Goal: Task Accomplishment & Management: Complete application form

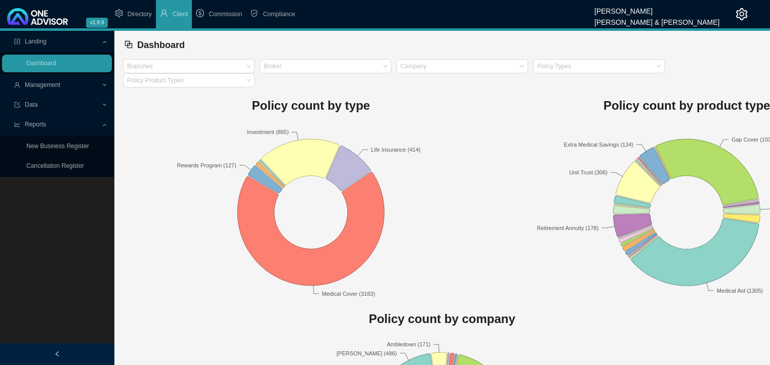
click at [104, 82] on div "Management" at bounding box center [57, 85] width 110 height 18
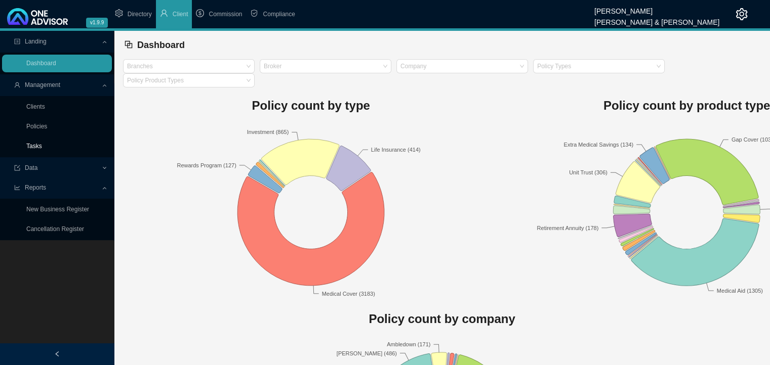
click at [31, 148] on link "Tasks" at bounding box center [34, 146] width 16 height 7
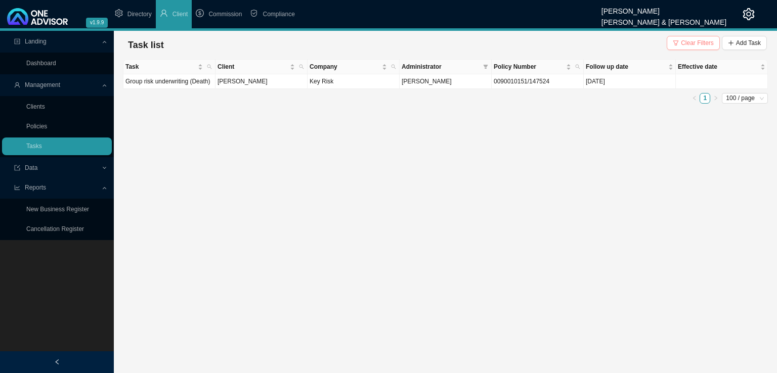
click at [695, 39] on span "Clear Filters" at bounding box center [697, 43] width 33 height 10
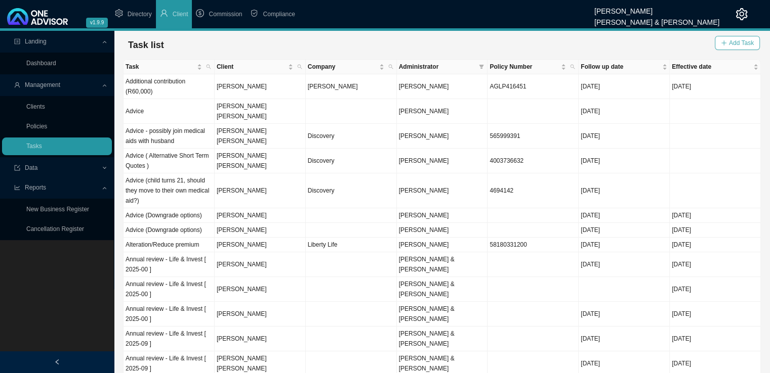
click at [746, 43] on span "Add Task" at bounding box center [741, 43] width 25 height 10
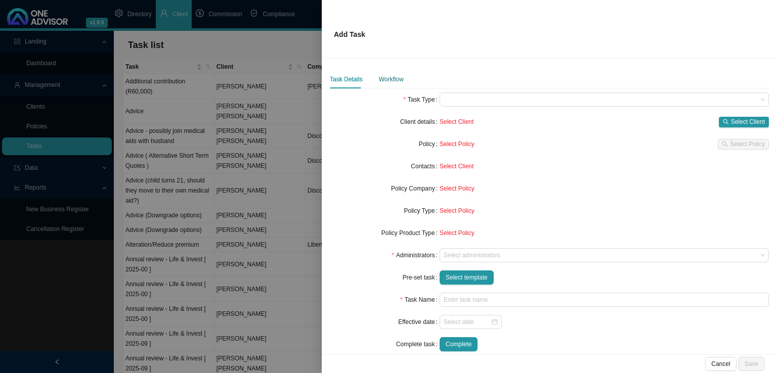
click at [390, 78] on div "Workflow" at bounding box center [391, 79] width 25 height 10
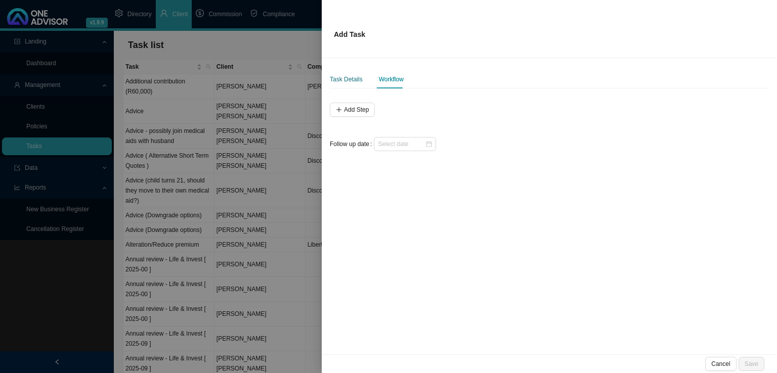
click at [342, 80] on div "Task Details" at bounding box center [346, 79] width 33 height 10
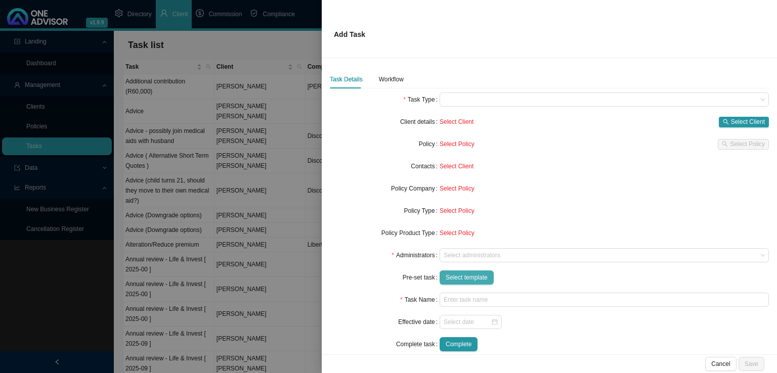
click at [468, 277] on span "Select template" at bounding box center [467, 278] width 42 height 10
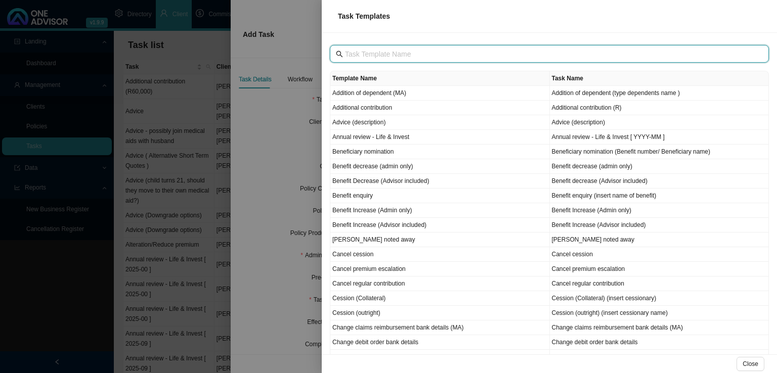
click at [370, 52] on input "text" at bounding box center [550, 54] width 411 height 11
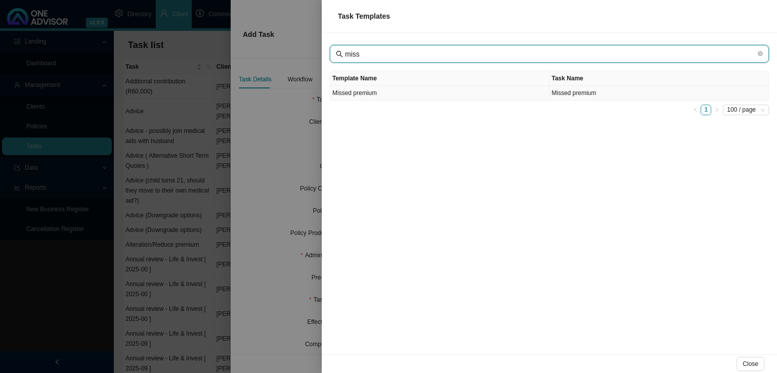
type input "miss"
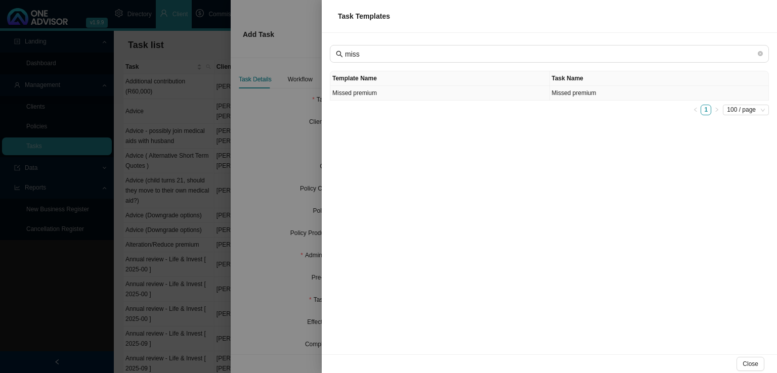
click at [378, 93] on td "Missed premium" at bounding box center [440, 93] width 220 height 15
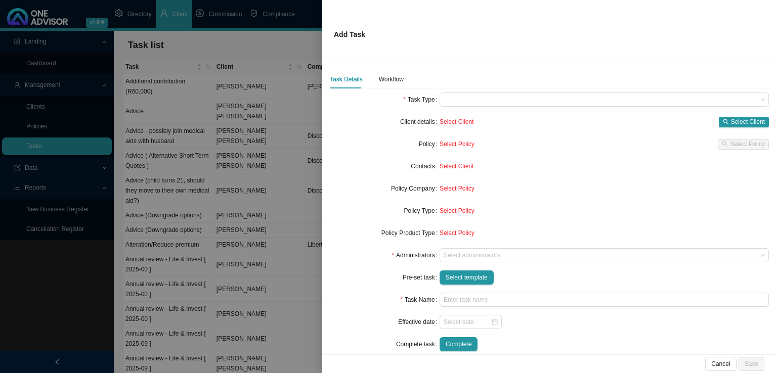
type input "Missed premium"
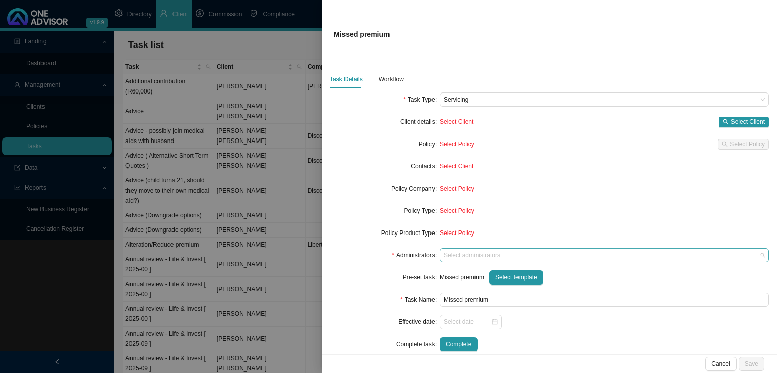
click at [472, 258] on div at bounding box center [600, 256] width 316 height 8
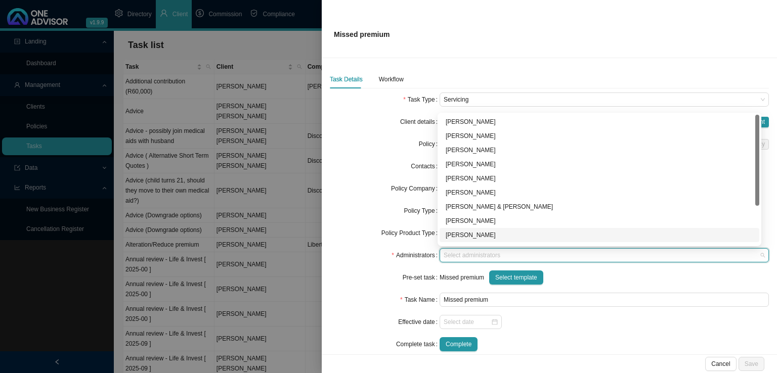
scroll to position [51, 0]
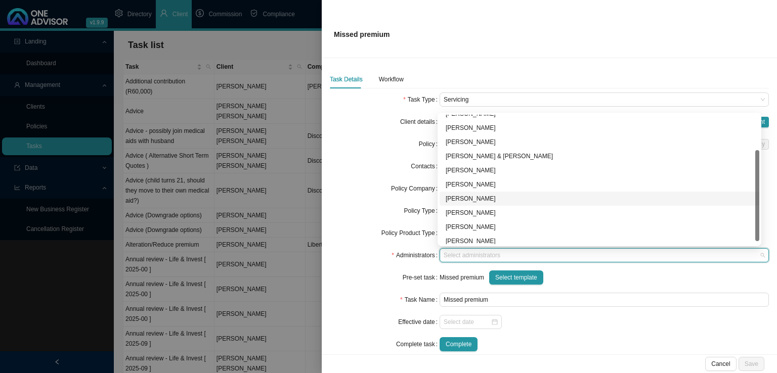
click at [482, 197] on div "[PERSON_NAME]" at bounding box center [600, 199] width 308 height 10
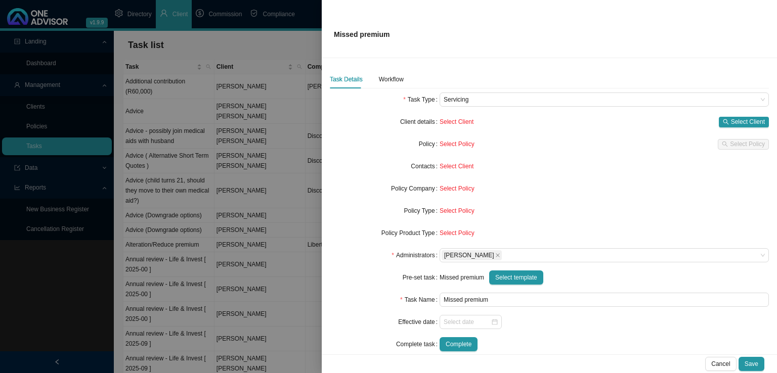
click at [372, 206] on div "Policy Type" at bounding box center [385, 211] width 110 height 14
click at [731, 118] on span "Select Client" at bounding box center [748, 122] width 34 height 10
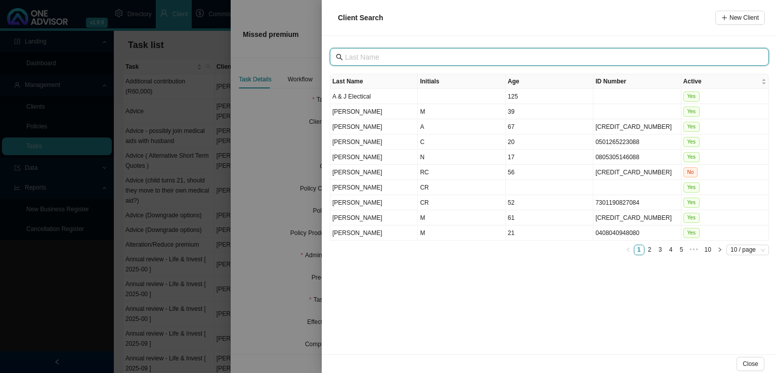
click at [388, 58] on input "text" at bounding box center [550, 57] width 411 height 11
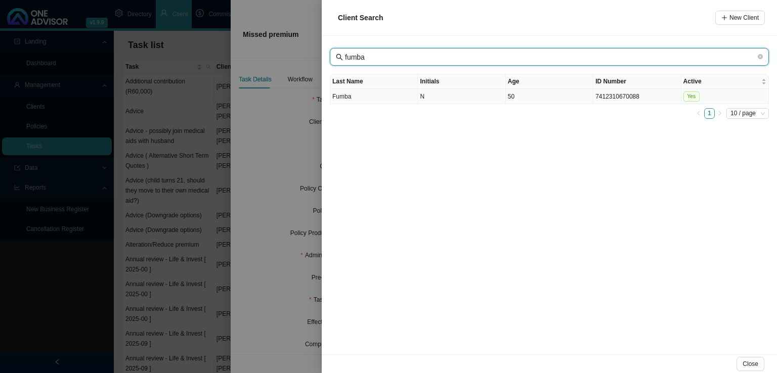
type input "fumba"
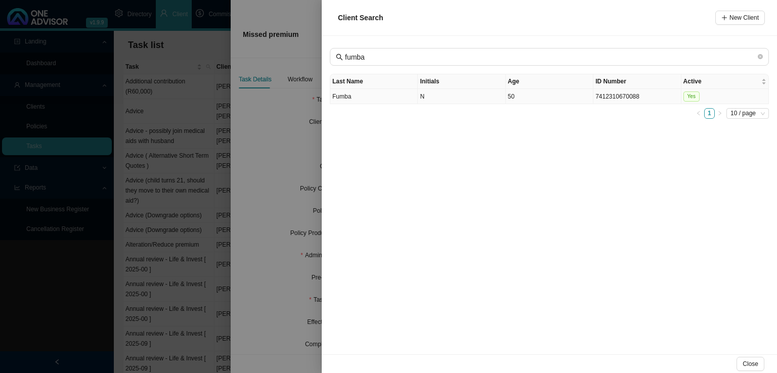
click at [467, 99] on td "N" at bounding box center [462, 96] width 88 height 15
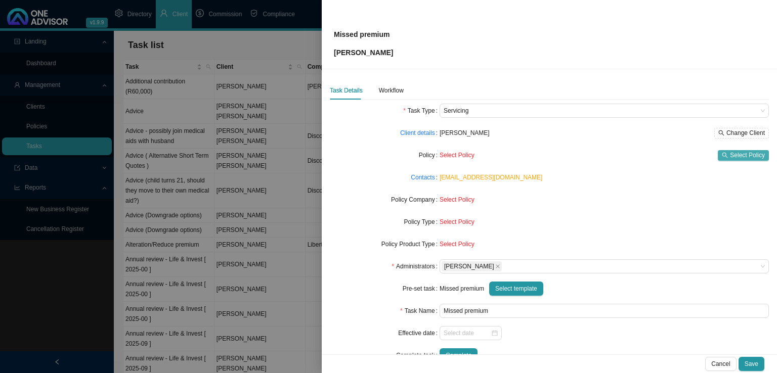
click at [743, 154] on span "Select Policy" at bounding box center [747, 155] width 35 height 10
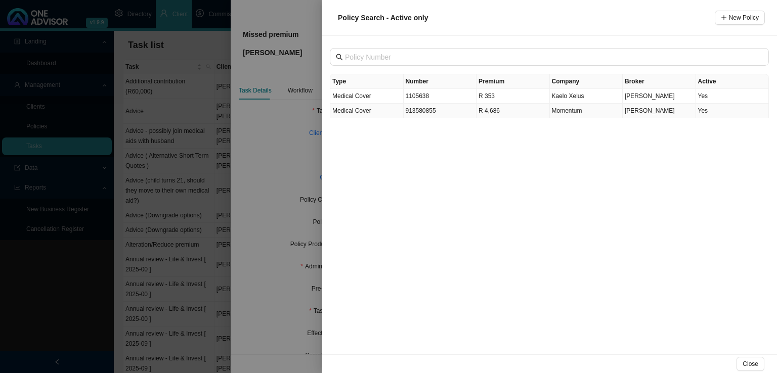
click at [427, 112] on td "913580855" at bounding box center [440, 111] width 73 height 15
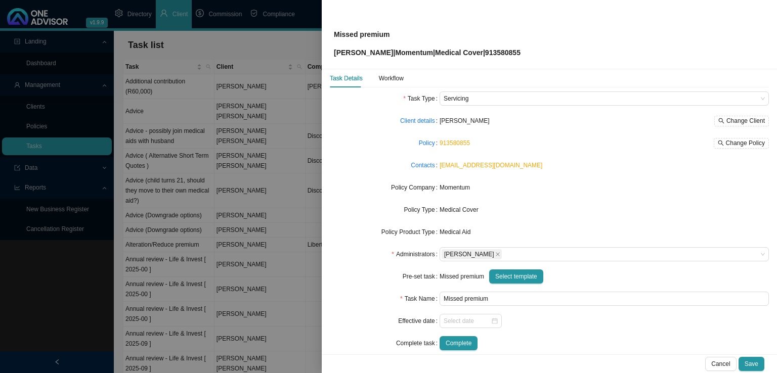
scroll to position [24, 0]
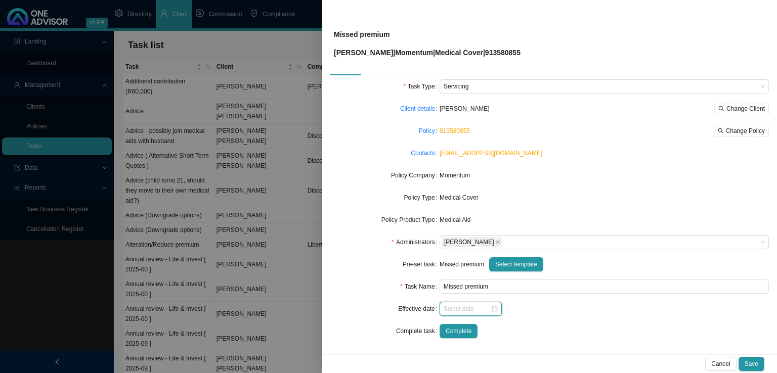
click at [453, 304] on input at bounding box center [467, 309] width 47 height 10
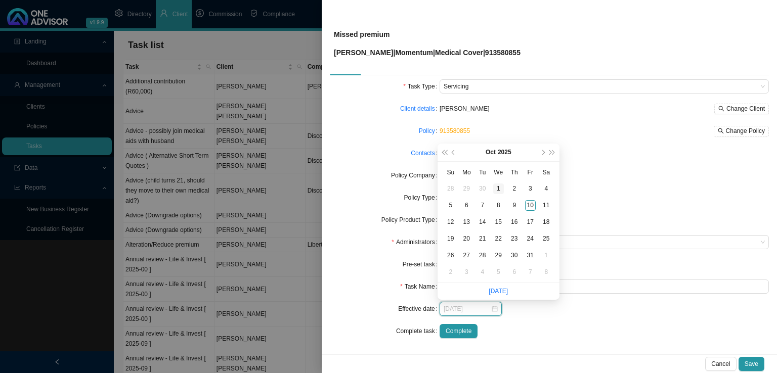
type input "[DATE]"
click at [498, 191] on div "1" at bounding box center [498, 189] width 11 height 11
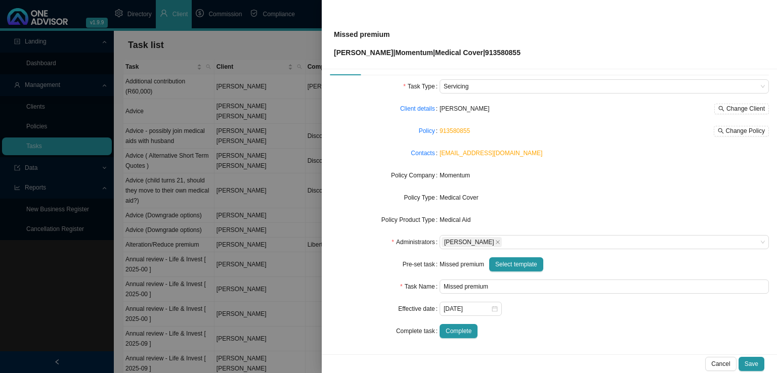
scroll to position [0, 0]
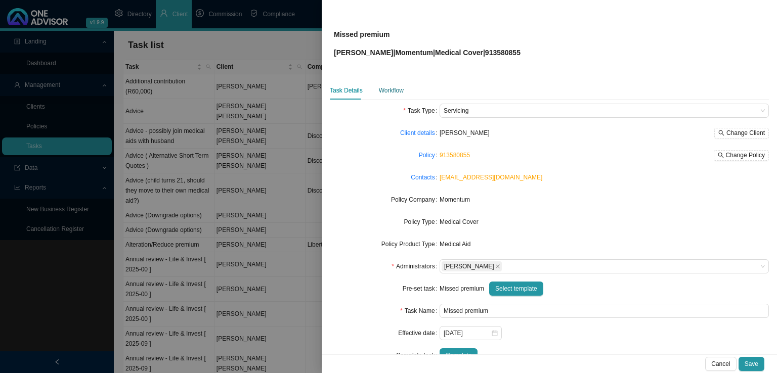
click at [390, 90] on div "Workflow" at bounding box center [391, 91] width 25 height 10
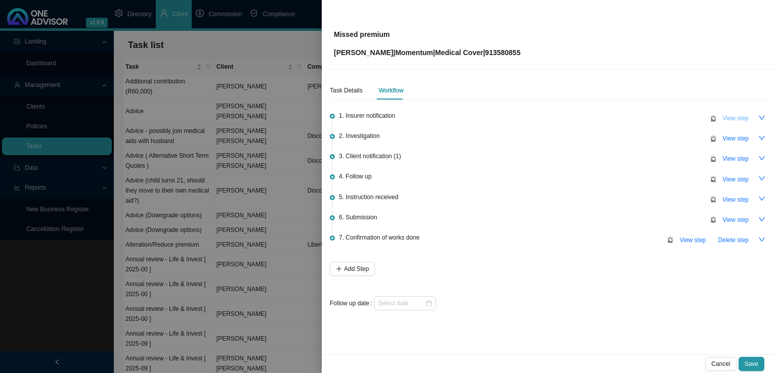
click at [737, 114] on span "View step" at bounding box center [736, 118] width 26 height 10
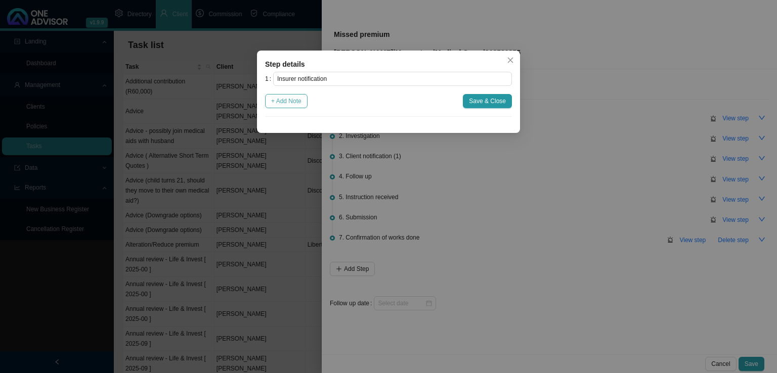
click at [287, 102] on span "+ Add Note" at bounding box center [286, 101] width 30 height 10
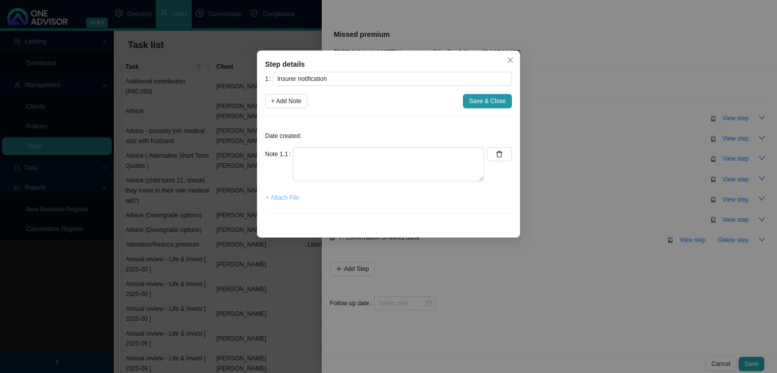
click at [281, 195] on span "+ Attach File" at bounding box center [282, 198] width 33 height 10
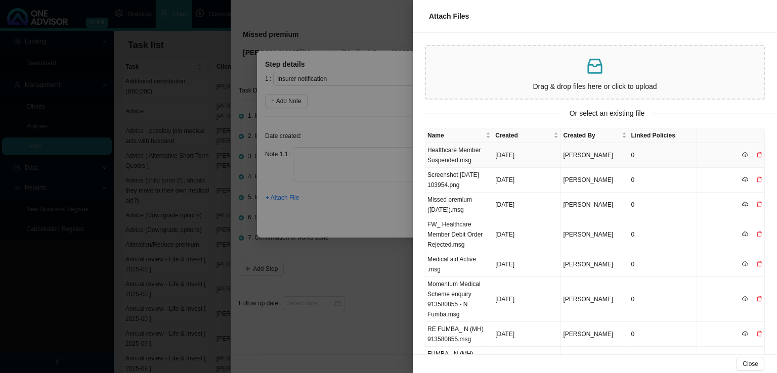
click at [461, 153] on td "Healthcare Member Suspended.msg" at bounding box center [460, 155] width 68 height 25
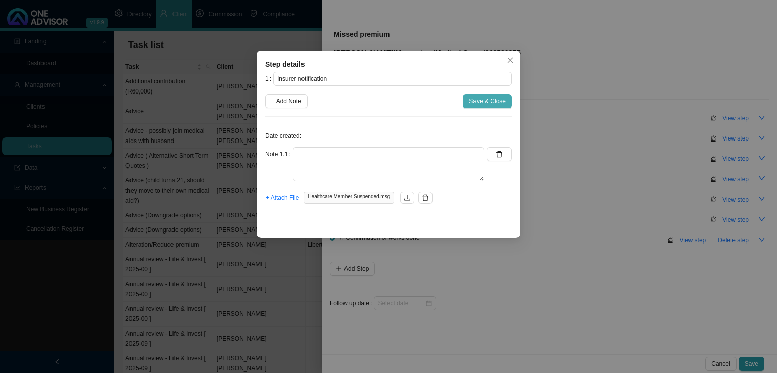
click at [486, 106] on span "Save & Close" at bounding box center [487, 101] width 37 height 10
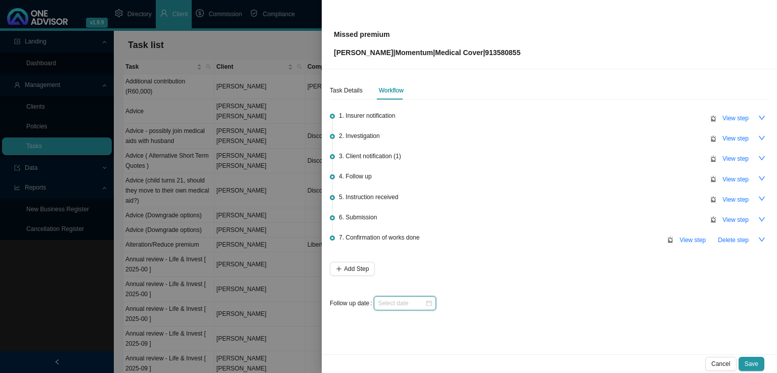
click at [387, 299] on input at bounding box center [401, 304] width 47 height 10
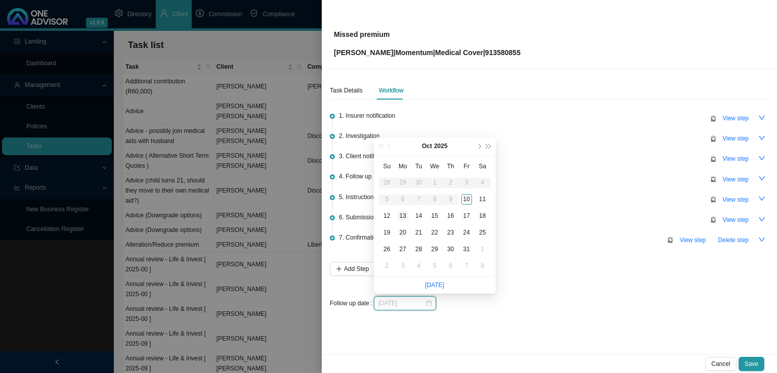
type input "[DATE]"
click at [404, 214] on div "13" at bounding box center [403, 216] width 11 height 11
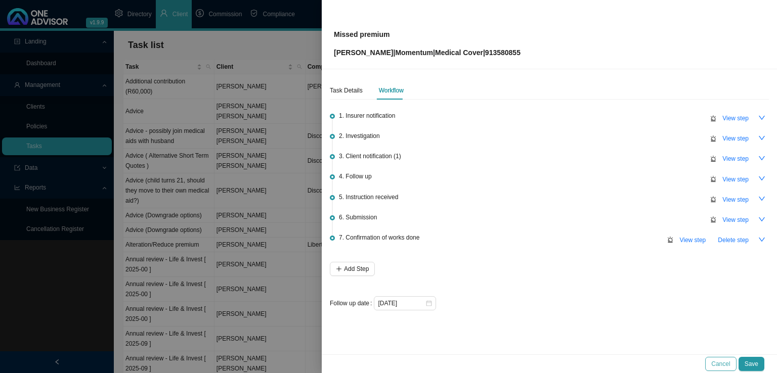
click at [720, 358] on button "Cancel" at bounding box center [720, 364] width 31 height 14
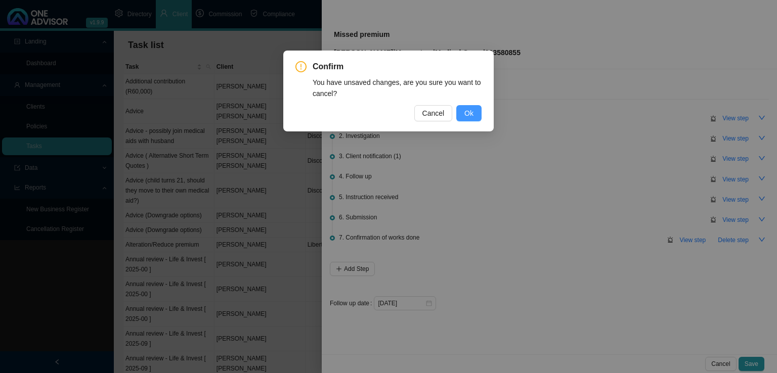
click at [459, 113] on button "Ok" at bounding box center [468, 113] width 25 height 16
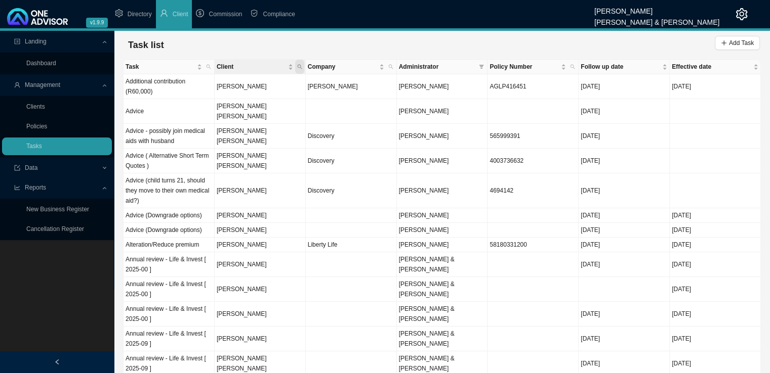
click at [299, 67] on icon "search" at bounding box center [299, 67] width 5 height 5
type input "fumba"
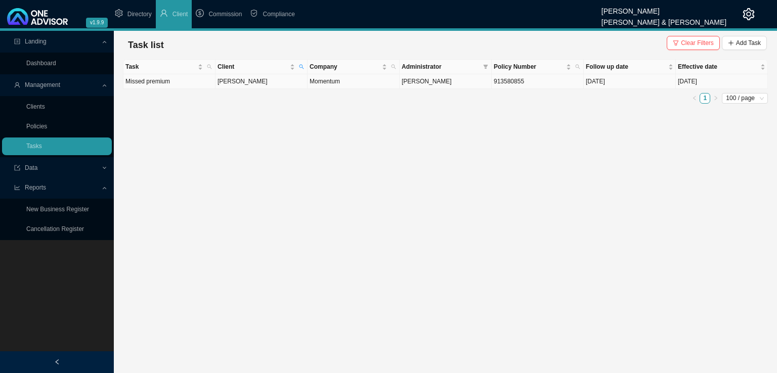
click at [263, 82] on td "[PERSON_NAME]" at bounding box center [262, 81] width 92 height 15
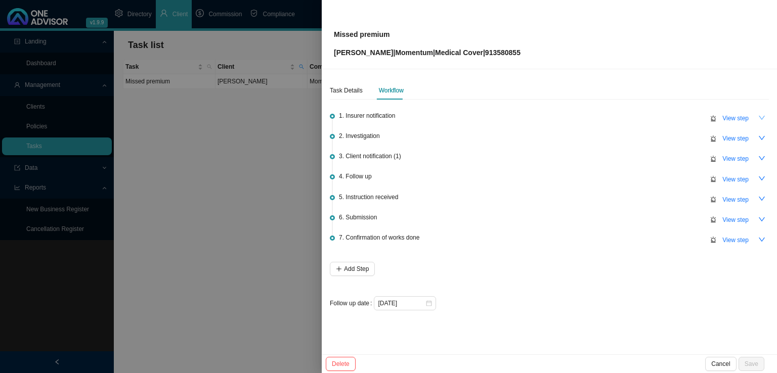
click at [764, 114] on icon "down" at bounding box center [762, 117] width 7 height 7
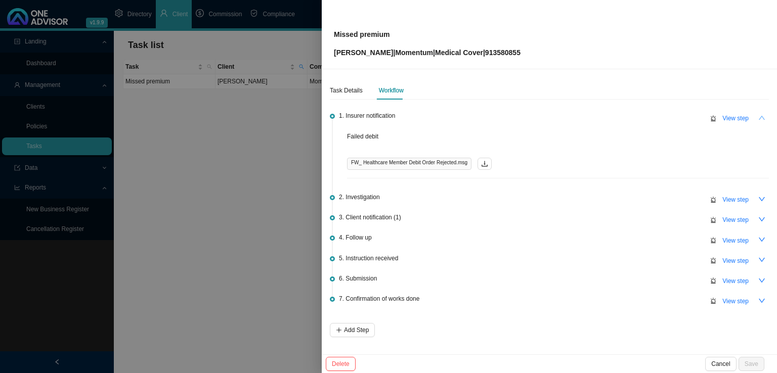
click at [764, 114] on div "Task Details Workflow 1. Insurer notification View step Failed debit FW_ Health…" at bounding box center [549, 211] width 455 height 285
click at [759, 116] on icon "up" at bounding box center [762, 117] width 7 height 7
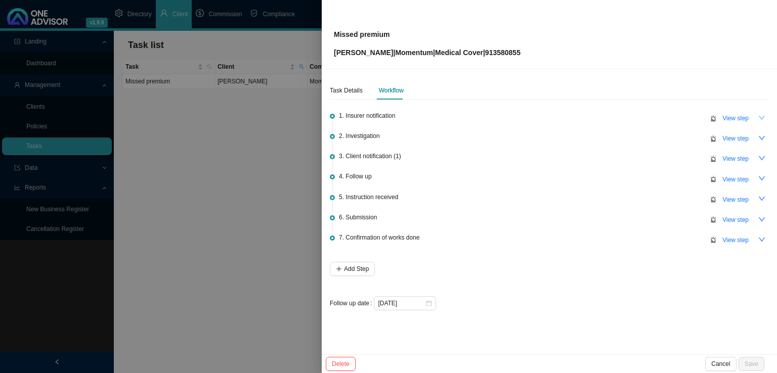
click at [243, 266] on div at bounding box center [388, 186] width 777 height 373
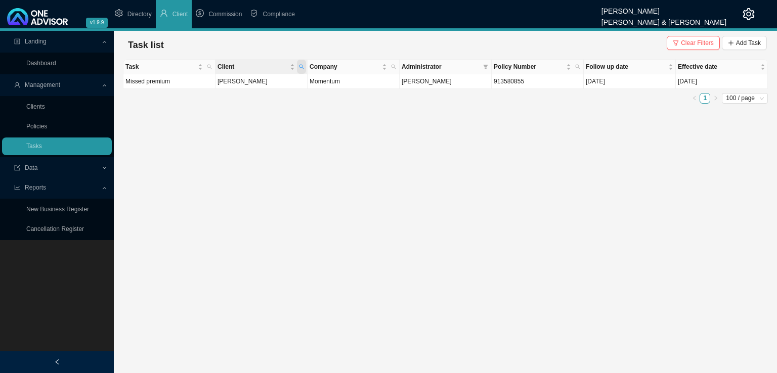
click at [305, 67] on span "Client" at bounding box center [301, 67] width 9 height 14
drag, startPoint x: 267, startPoint y: 90, endPoint x: 173, endPoint y: 89, distance: 94.1
click at [173, 89] on body "v1.9.9 [PERSON_NAME] & [PERSON_NAME] Directory Client Commission Compliance Lan…" at bounding box center [388, 186] width 777 height 373
type input "[PERSON_NAME]"
click at [744, 45] on span "Add Task" at bounding box center [748, 43] width 25 height 10
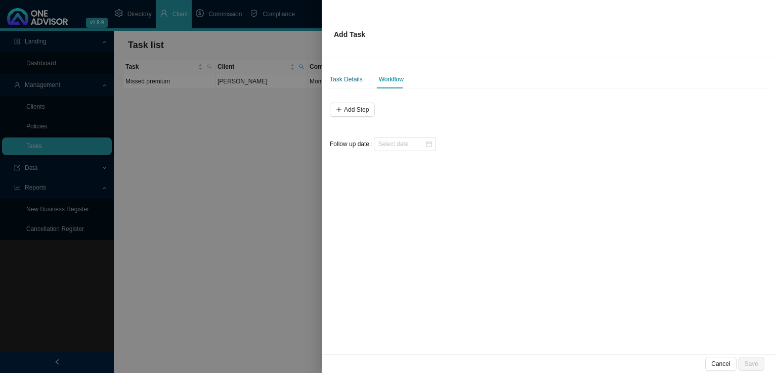
click at [350, 77] on div "Task Details" at bounding box center [346, 79] width 33 height 10
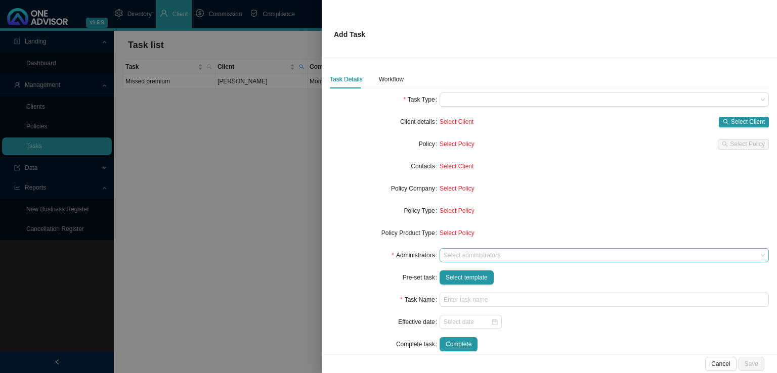
click at [461, 259] on div at bounding box center [600, 256] width 316 height 8
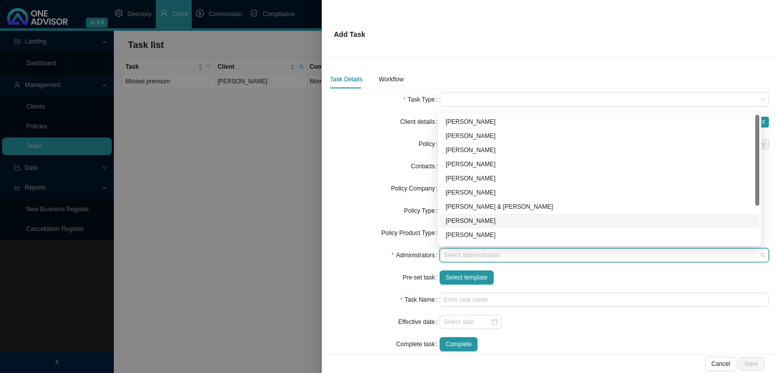
scroll to position [55, 0]
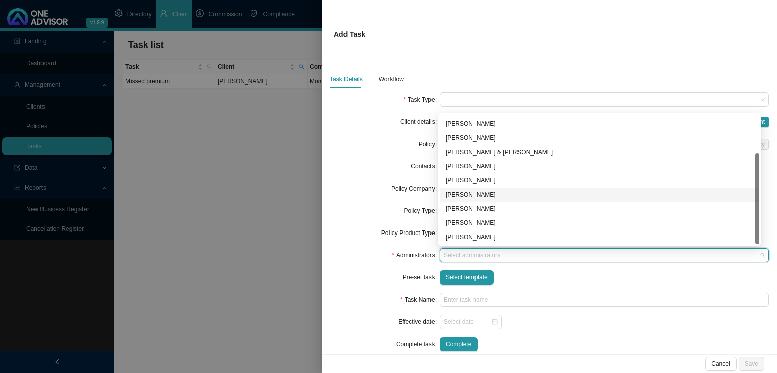
click at [472, 195] on div "[PERSON_NAME]" at bounding box center [600, 195] width 308 height 10
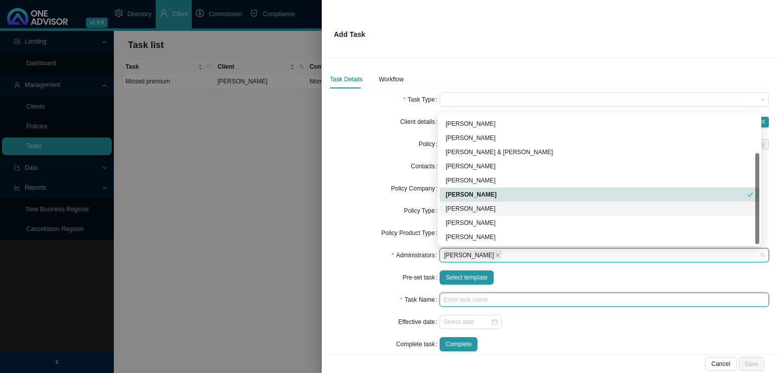
click at [454, 302] on input "text" at bounding box center [604, 300] width 329 height 14
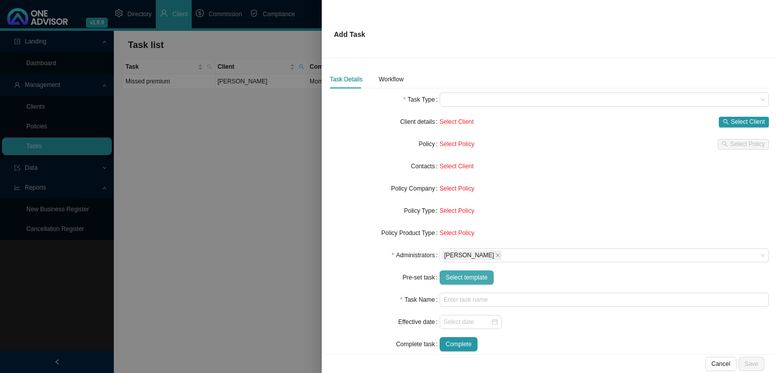
click at [471, 278] on span "Select template" at bounding box center [467, 278] width 42 height 10
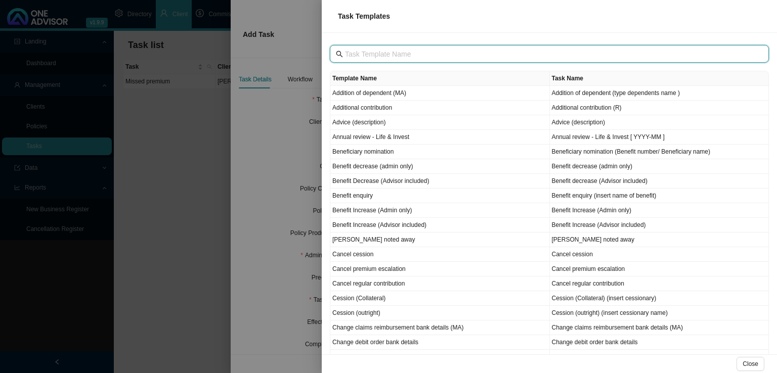
click at [383, 55] on input "text" at bounding box center [550, 54] width 411 height 11
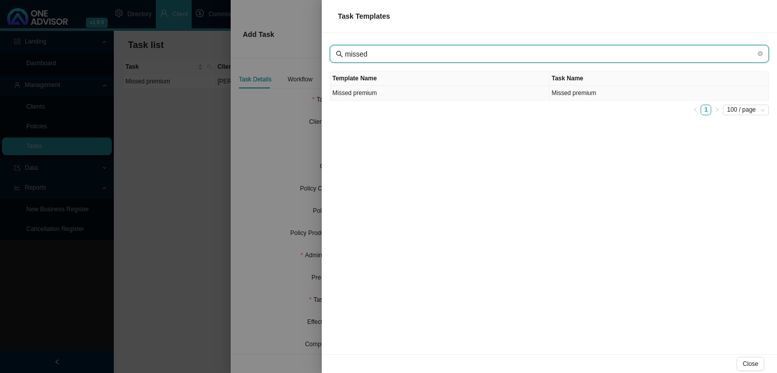
type input "missed"
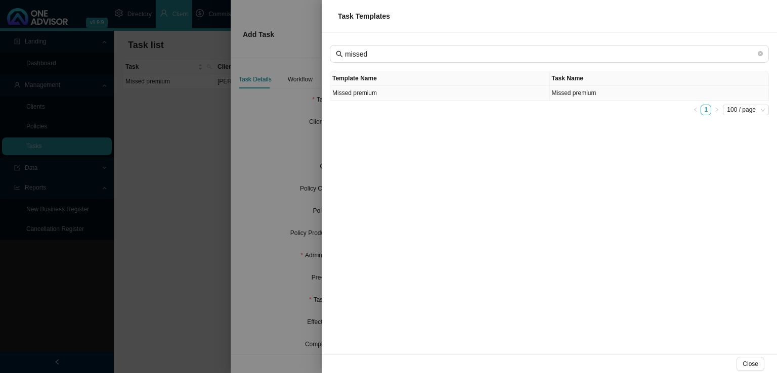
click at [391, 92] on td "Missed premium" at bounding box center [440, 93] width 220 height 15
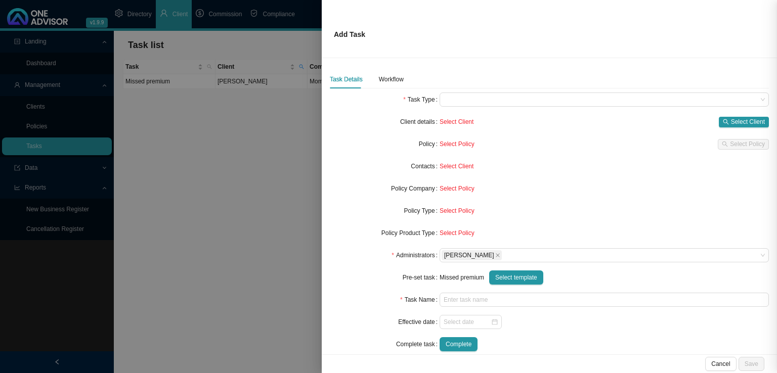
type input "Missed premium"
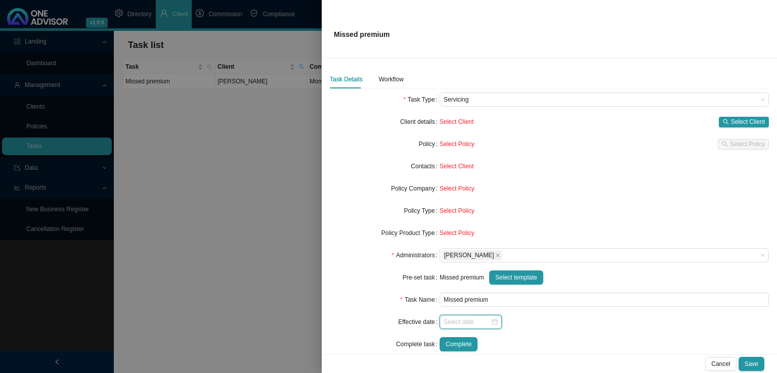
click at [464, 324] on input at bounding box center [467, 322] width 47 height 10
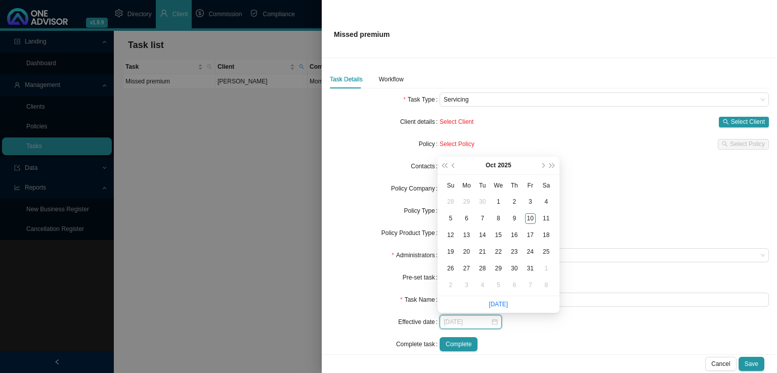
type input "[DATE]"
click at [500, 201] on div "1" at bounding box center [498, 202] width 11 height 11
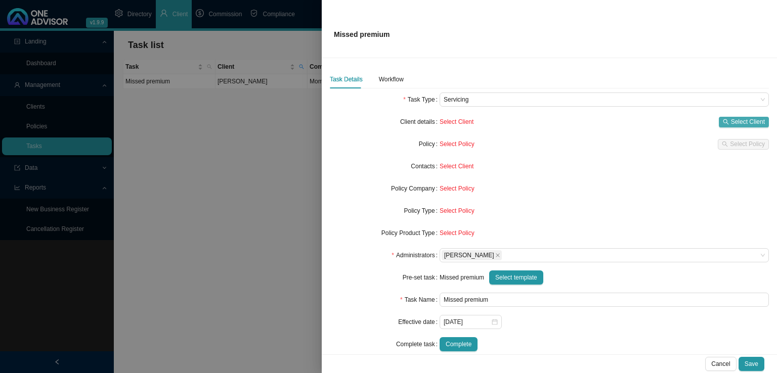
click at [724, 122] on button "Select Client" at bounding box center [744, 122] width 50 height 11
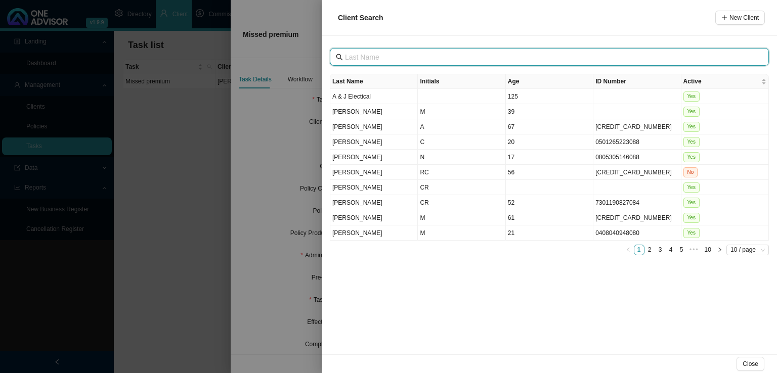
click at [392, 53] on input "text" at bounding box center [550, 57] width 411 height 11
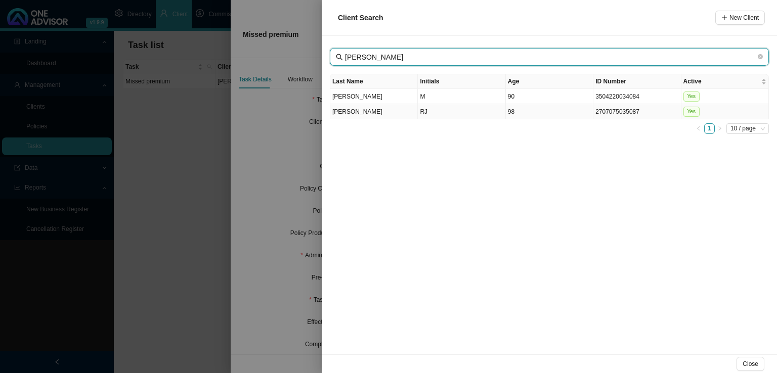
type input "[PERSON_NAME]"
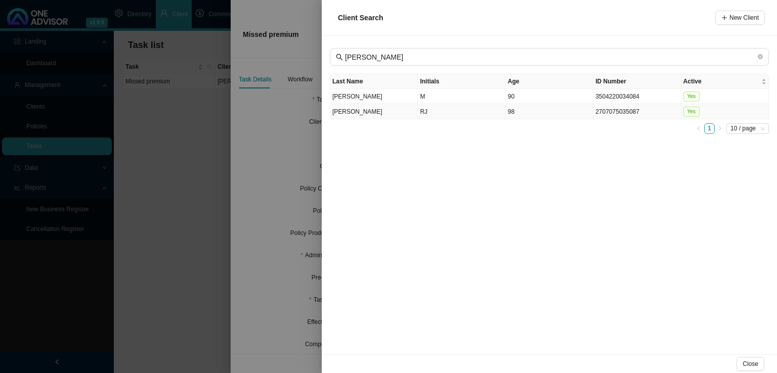
click at [439, 110] on td "RJ" at bounding box center [462, 111] width 88 height 15
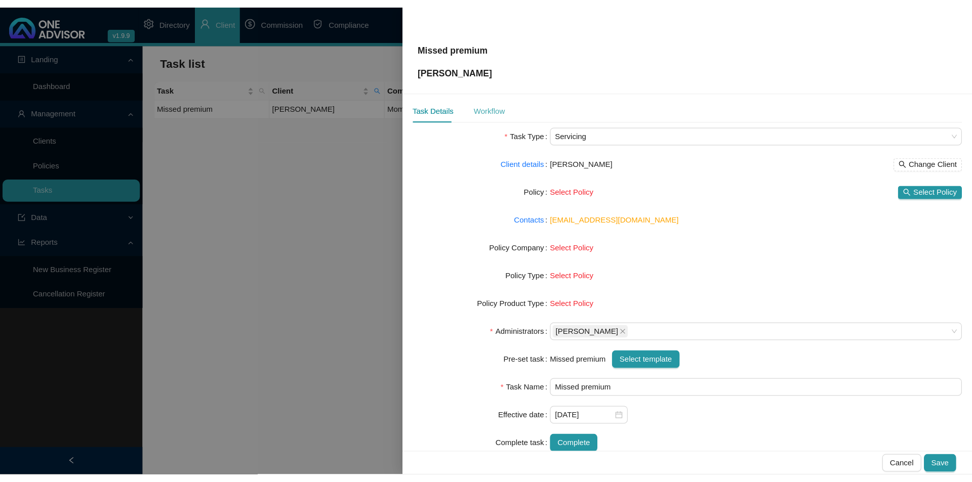
scroll to position [0, 0]
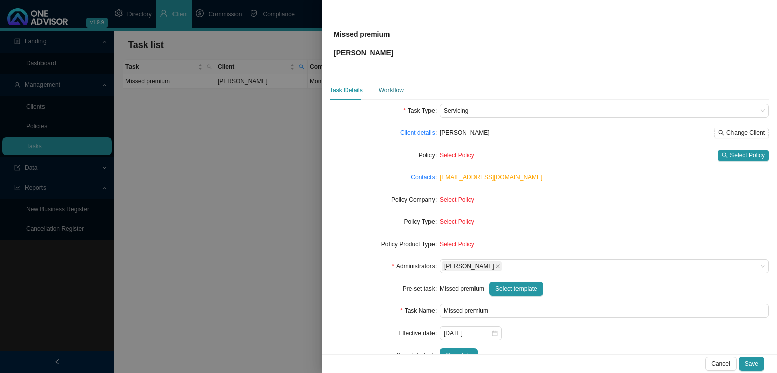
click at [386, 90] on div "Workflow" at bounding box center [391, 91] width 25 height 10
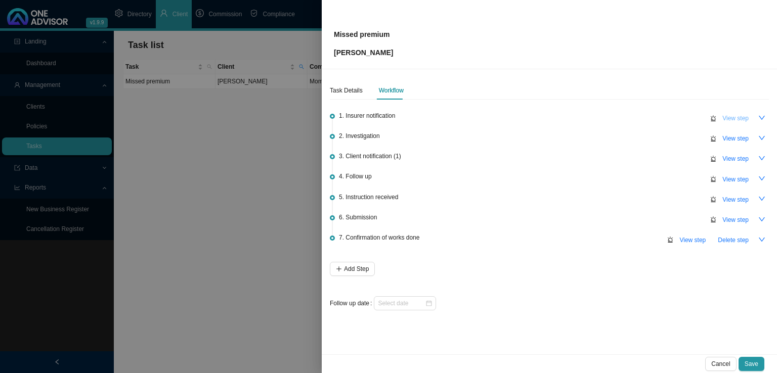
click at [746, 118] on span "View step" at bounding box center [736, 118] width 26 height 10
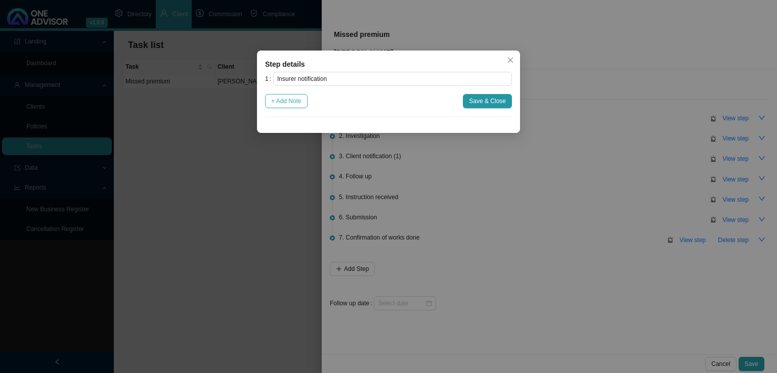
click at [285, 105] on span "+ Add Note" at bounding box center [286, 101] width 30 height 10
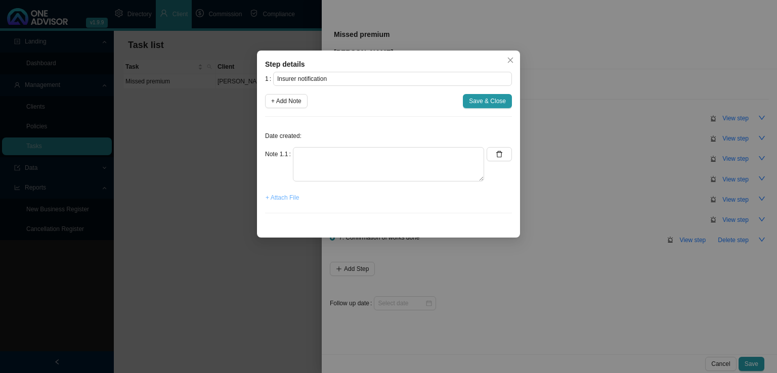
click at [280, 200] on span "+ Attach File" at bounding box center [282, 198] width 33 height 10
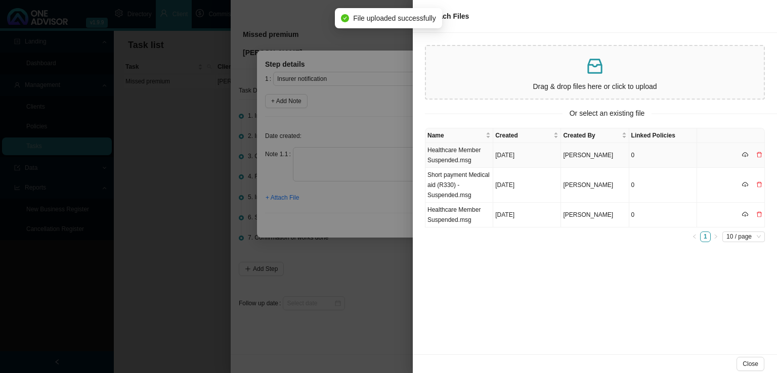
click at [441, 156] on td "Healthcare Member Suspended.msg" at bounding box center [460, 155] width 68 height 25
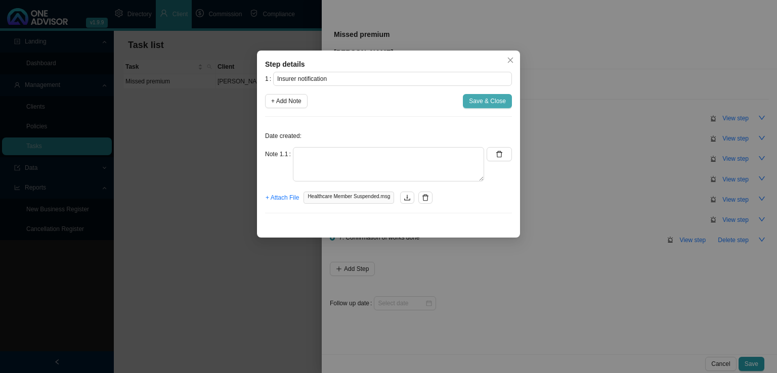
click at [484, 99] on span "Save & Close" at bounding box center [487, 101] width 37 height 10
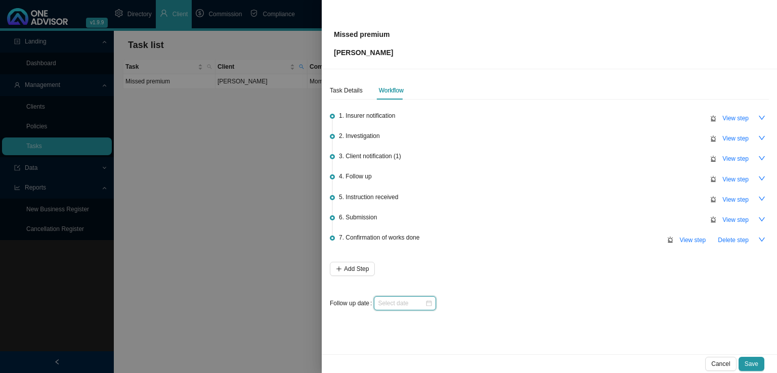
click at [387, 303] on input at bounding box center [401, 304] width 47 height 10
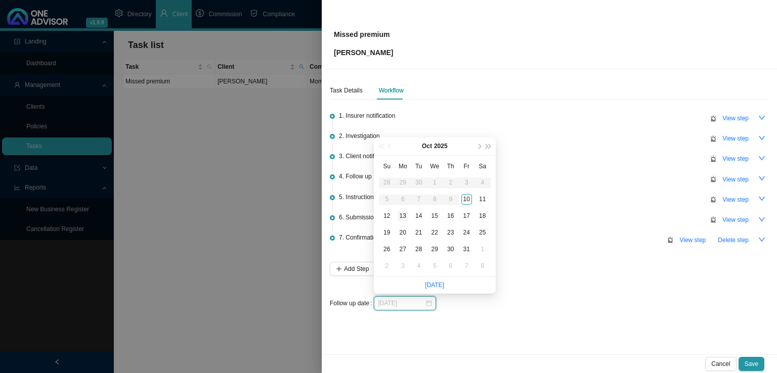
type input "[DATE]"
click at [407, 218] on div "13" at bounding box center [403, 216] width 11 height 11
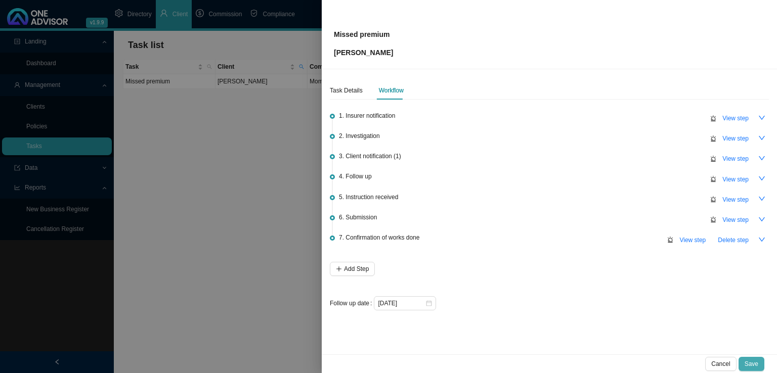
click at [755, 363] on span "Save" at bounding box center [752, 364] width 14 height 10
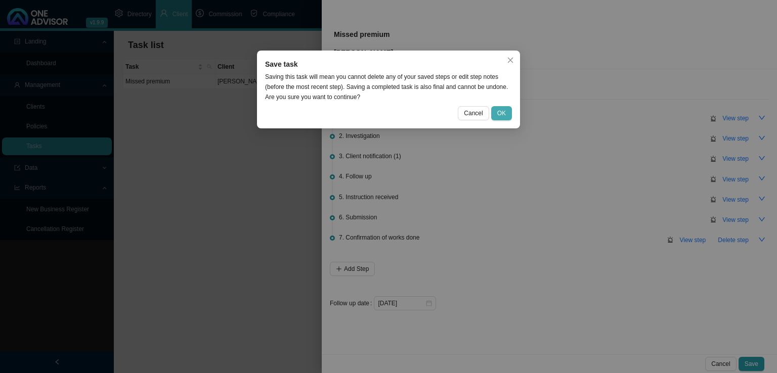
click at [504, 112] on span "OK" at bounding box center [501, 113] width 9 height 10
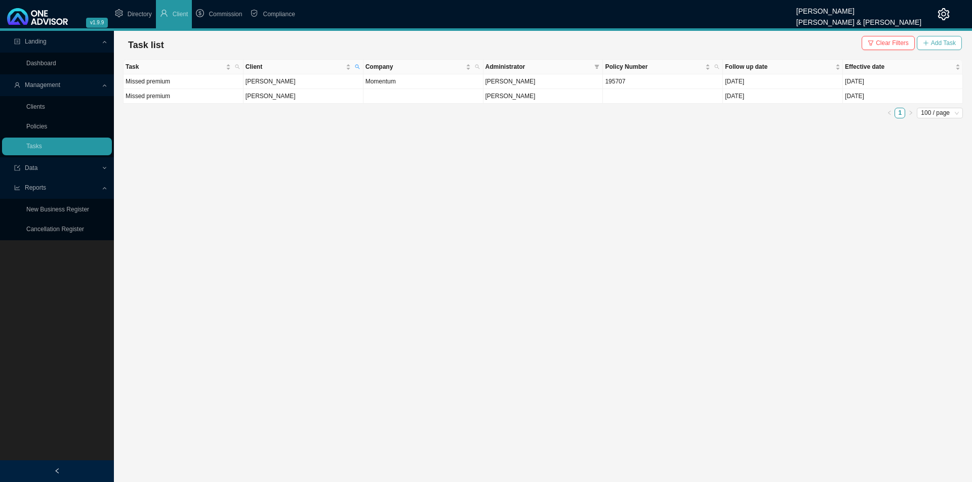
click at [777, 47] on span "Add Task" at bounding box center [943, 43] width 25 height 10
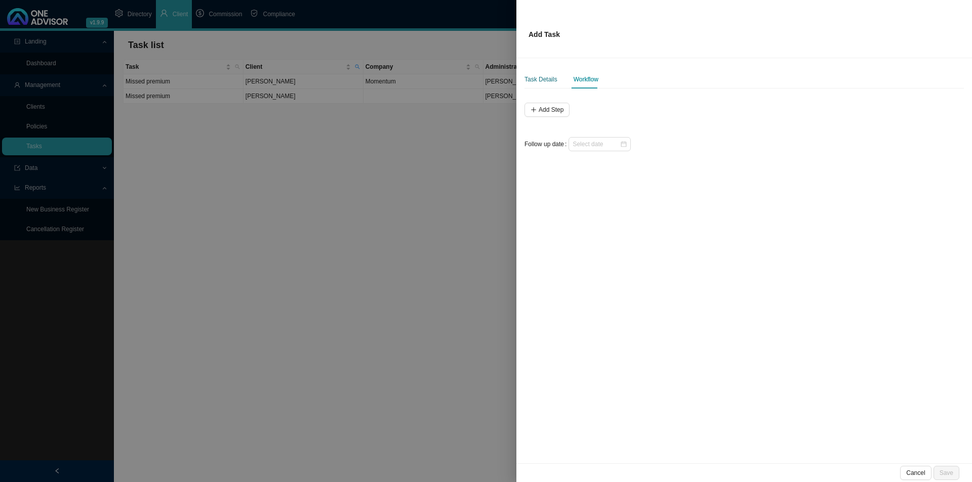
click at [536, 78] on div "Task Details" at bounding box center [540, 79] width 33 height 10
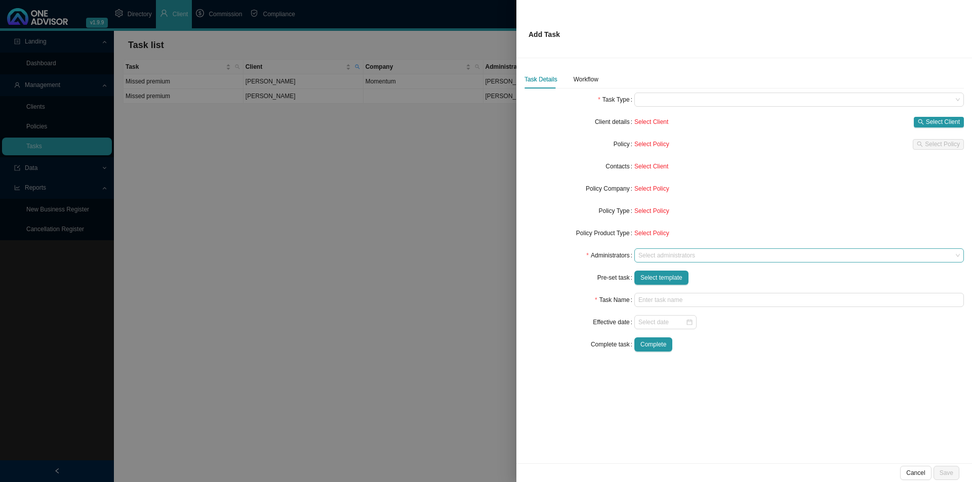
click at [664, 257] on div at bounding box center [794, 256] width 316 height 8
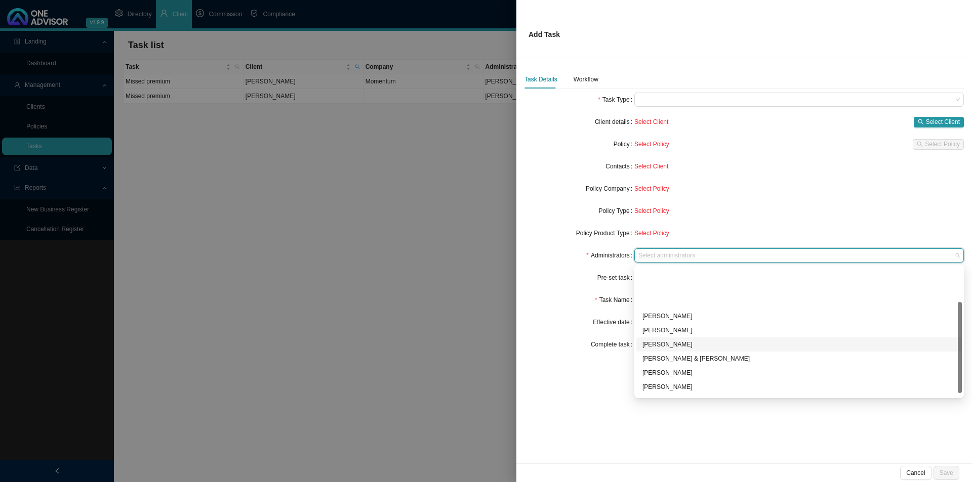
scroll to position [55, 0]
click at [677, 347] on div "[PERSON_NAME]" at bounding box center [798, 347] width 313 height 10
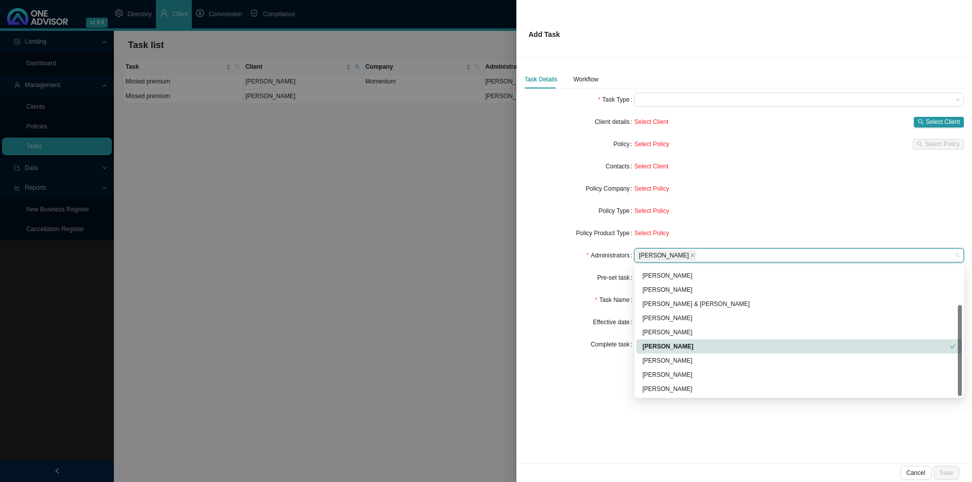
click at [563, 308] on form "Task Type Client details Select Client Select Client Policy Select Policy Selec…" at bounding box center [743, 222] width 439 height 259
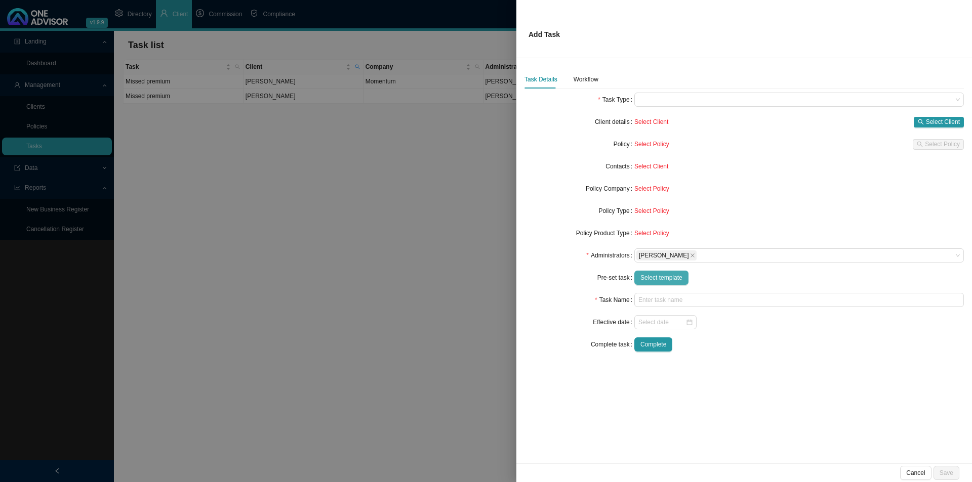
click at [661, 281] on span "Select template" at bounding box center [661, 278] width 42 height 10
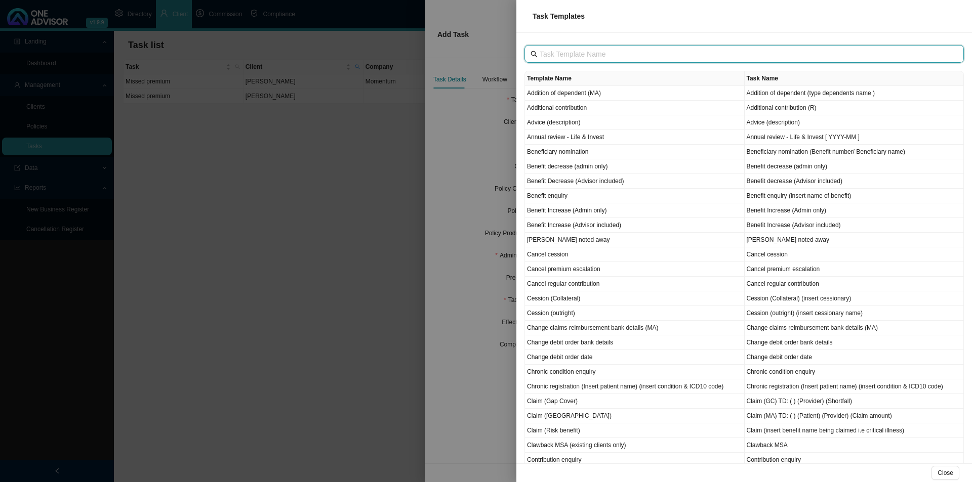
click at [612, 55] on input "text" at bounding box center [744, 54] width 411 height 11
click at [777, 373] on button "Close" at bounding box center [945, 473] width 28 height 14
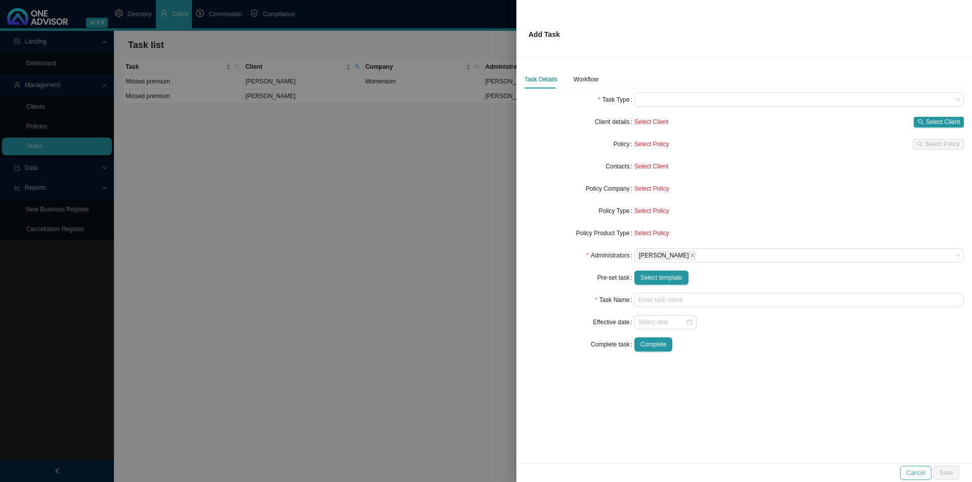
click at [777, 373] on span "Cancel" at bounding box center [915, 473] width 19 height 10
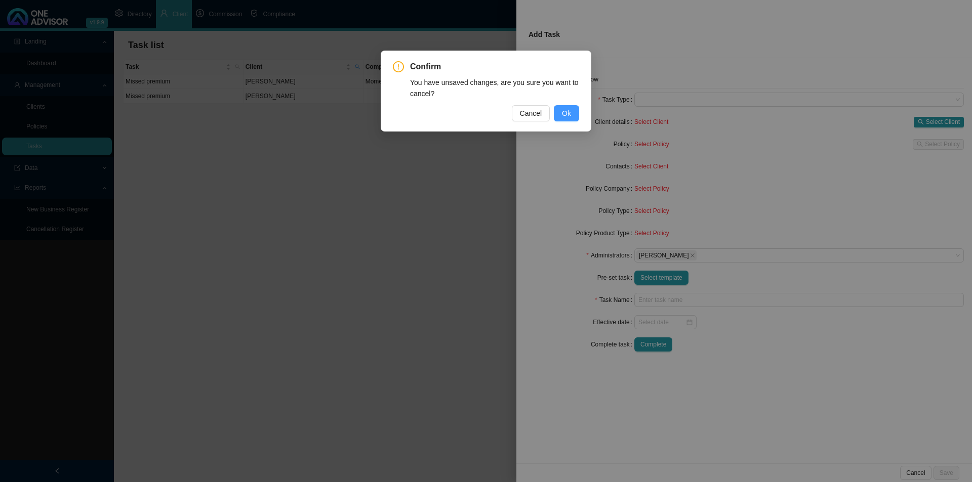
click at [567, 112] on span "Ok" at bounding box center [566, 113] width 9 height 11
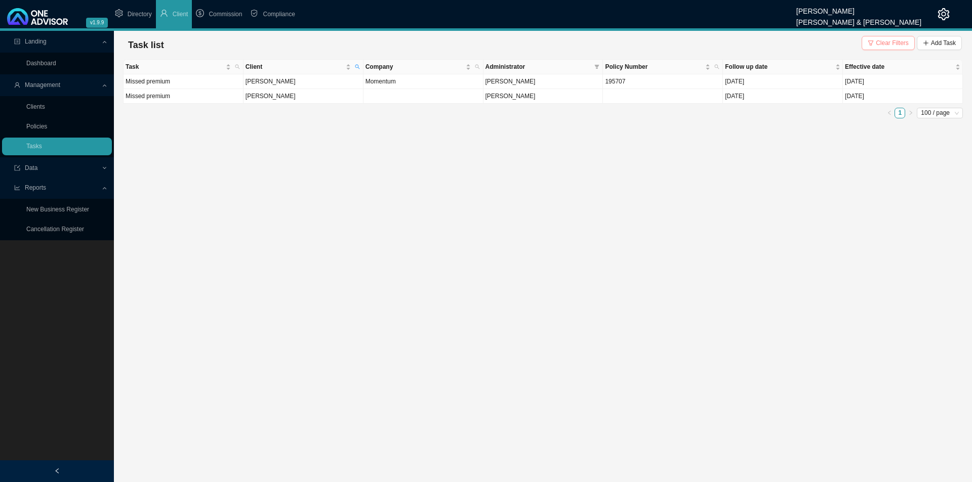
click at [777, 43] on span "Clear Filters" at bounding box center [891, 43] width 33 height 10
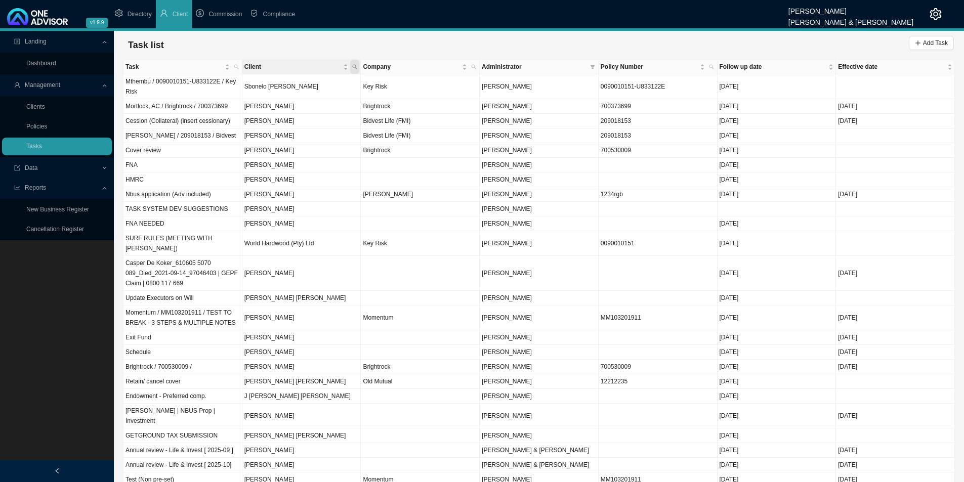
click at [352, 66] on icon "search" at bounding box center [354, 66] width 5 height 5
click at [322, 86] on input "text" at bounding box center [307, 87] width 95 height 14
type input "[PERSON_NAME]"
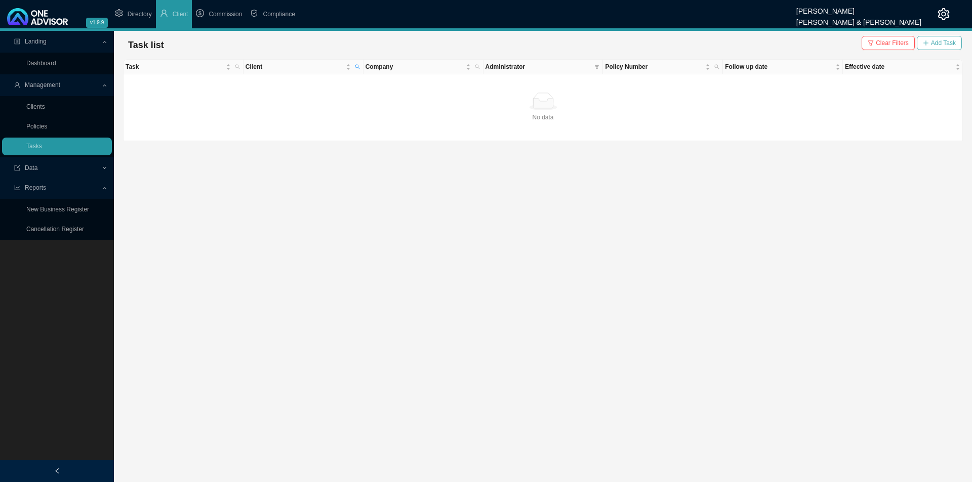
click at [777, 40] on span "Add Task" at bounding box center [943, 43] width 25 height 10
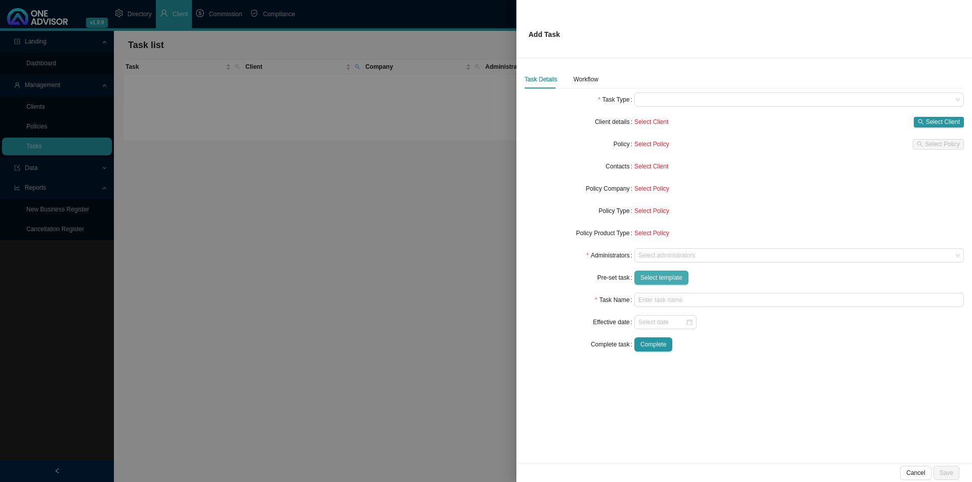
click at [648, 274] on span "Select template" at bounding box center [661, 278] width 42 height 10
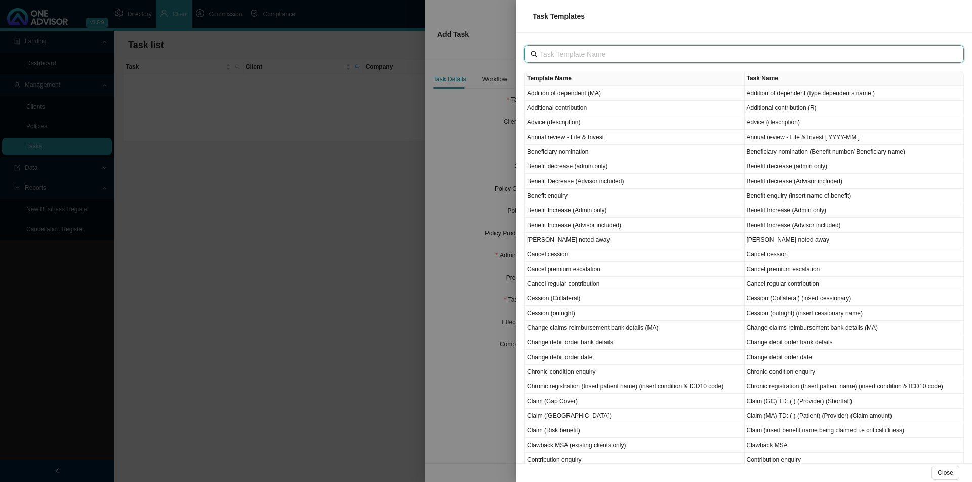
click at [560, 52] on input "text" at bounding box center [744, 54] width 411 height 11
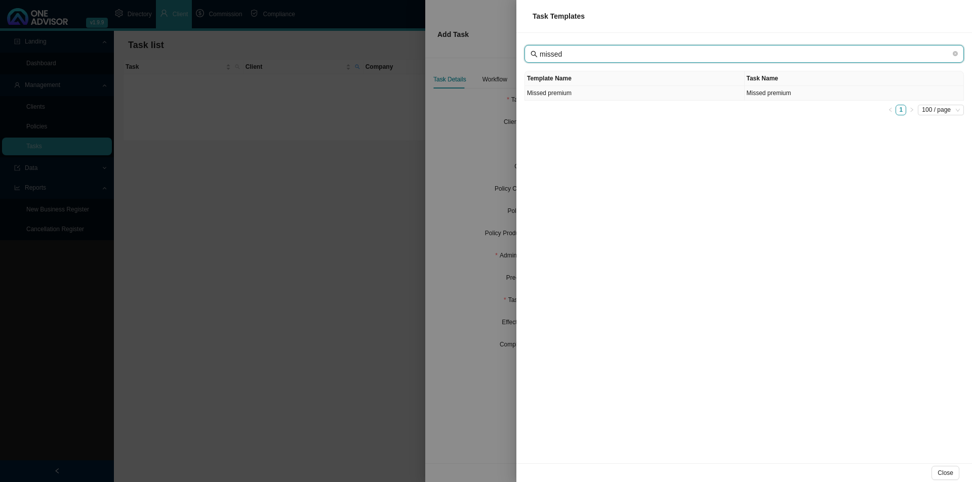
type input "missed"
click at [583, 90] on td "Missed premium" at bounding box center [635, 93] width 220 height 15
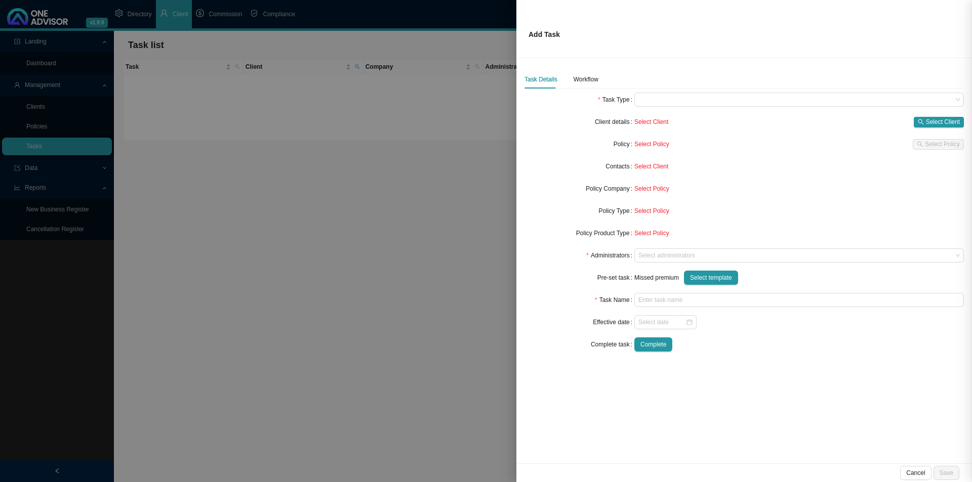
type input "Missed premium"
click at [777, 123] on span "Select Client" at bounding box center [943, 122] width 34 height 10
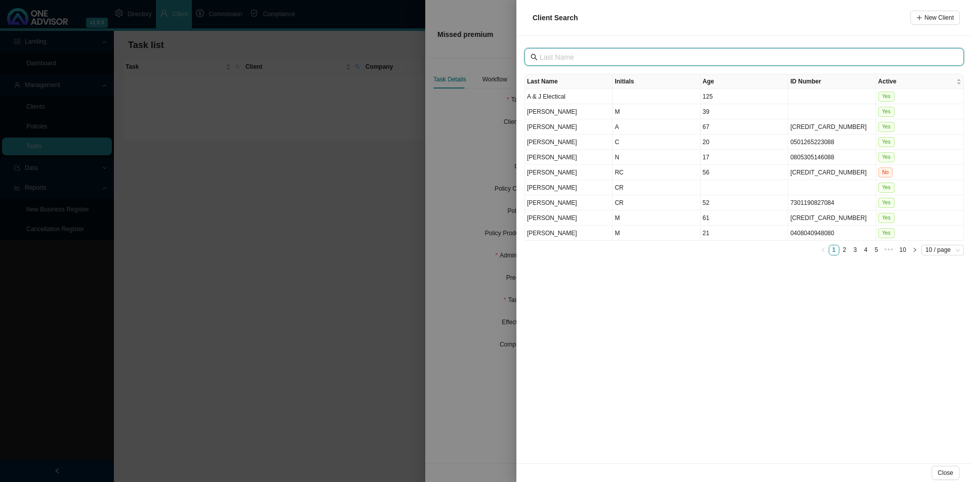
click at [556, 58] on input "text" at bounding box center [744, 57] width 411 height 11
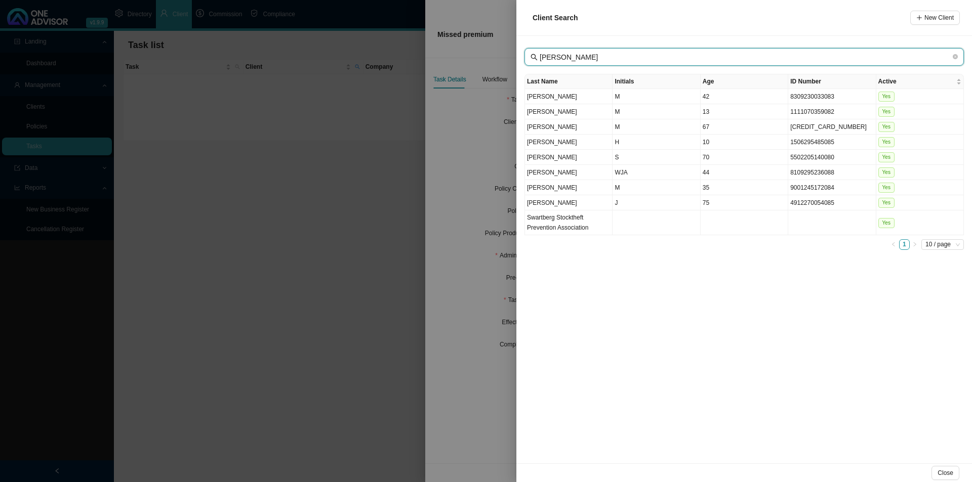
type input "[PERSON_NAME]"
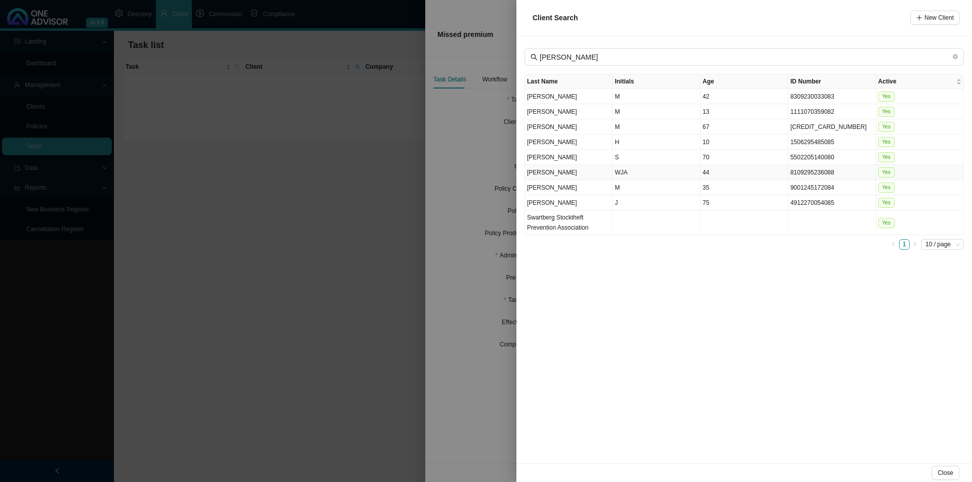
click at [617, 171] on td "WJA" at bounding box center [656, 172] width 88 height 15
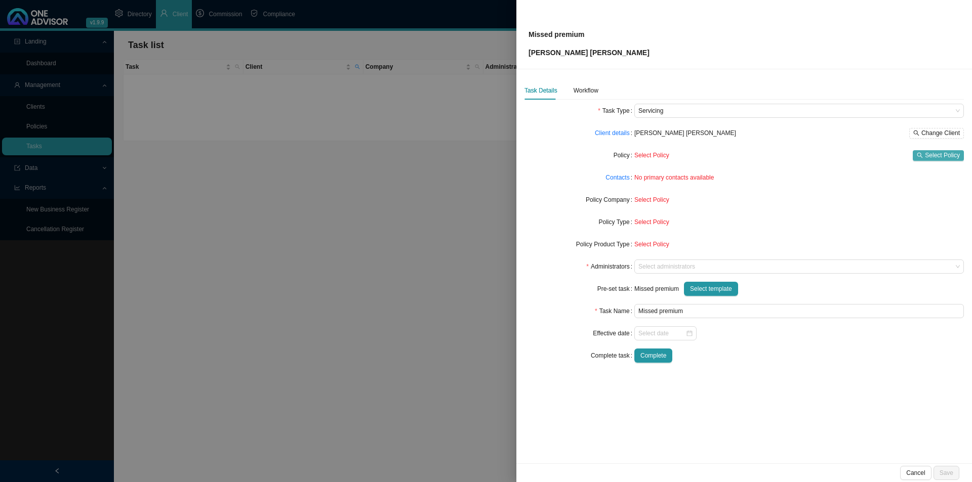
click at [777, 157] on span "Select Policy" at bounding box center [942, 155] width 35 height 10
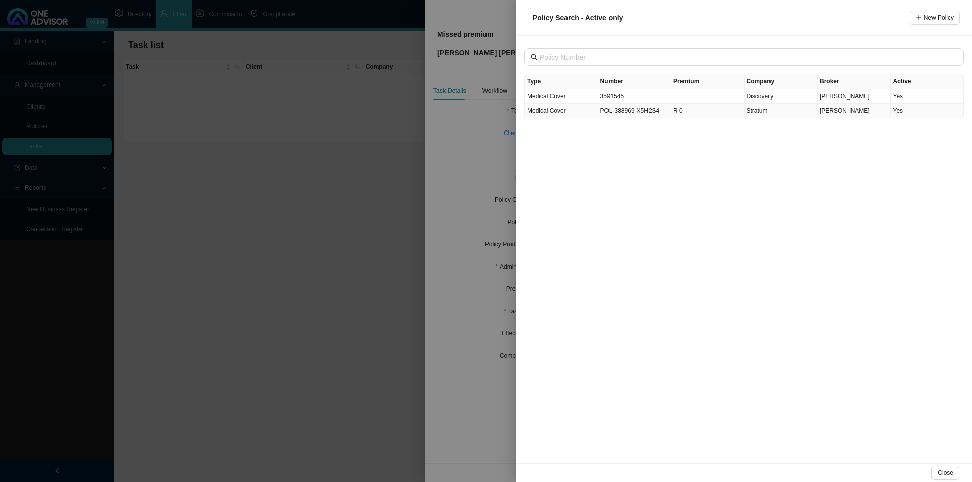
click at [646, 114] on td "POL-388969-X5H2S4" at bounding box center [634, 111] width 73 height 15
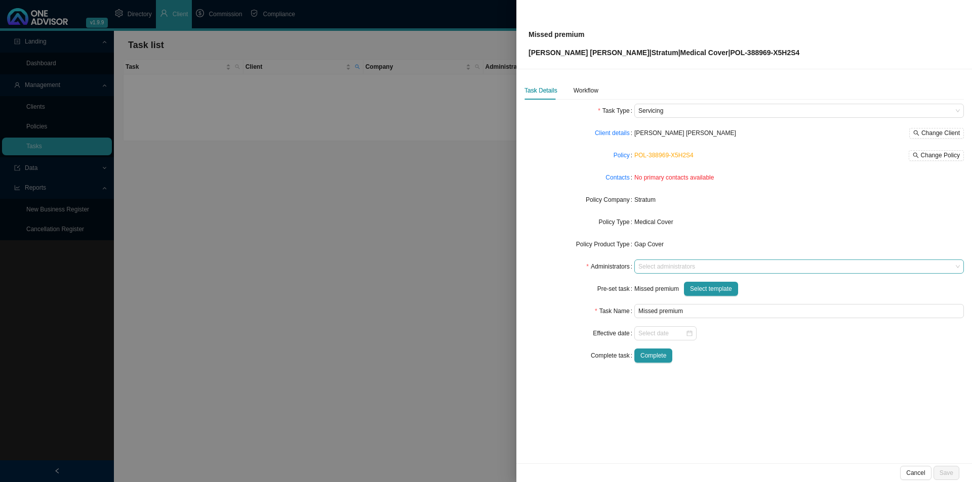
click at [664, 266] on div at bounding box center [794, 267] width 316 height 8
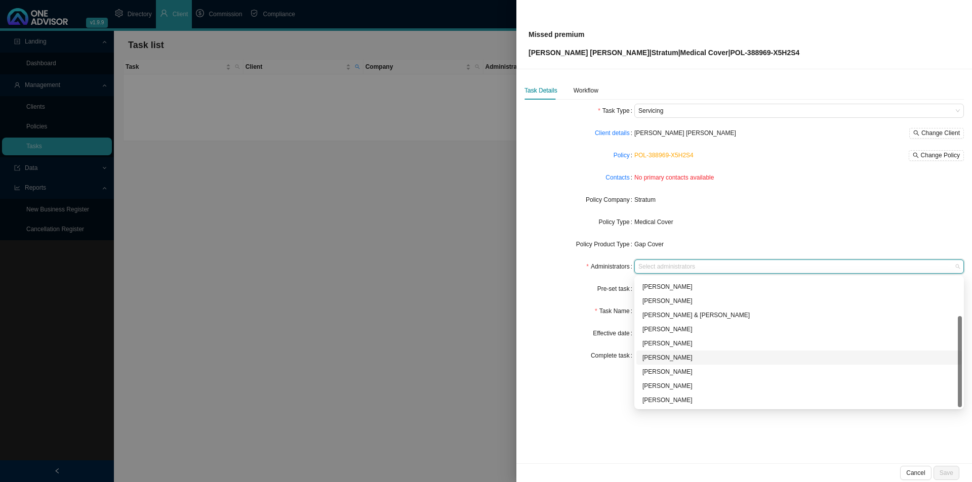
click at [665, 355] on div "[PERSON_NAME]" at bounding box center [798, 358] width 313 height 10
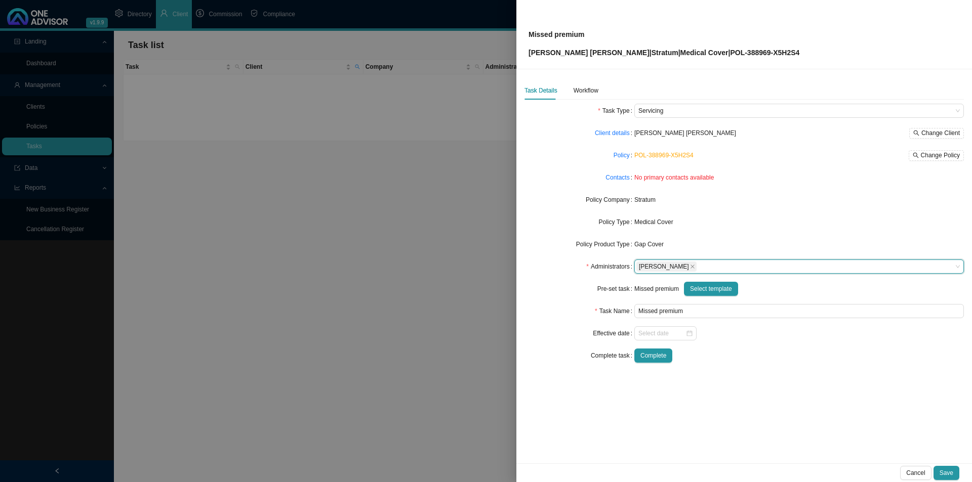
click at [551, 332] on div "Effective date" at bounding box center [579, 333] width 110 height 14
click at [655, 333] on input at bounding box center [661, 333] width 47 height 10
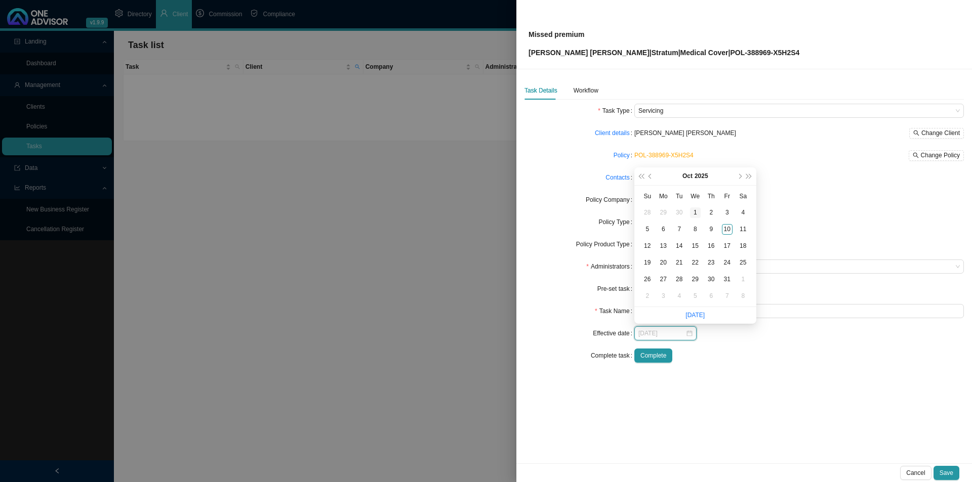
type input "[DATE]"
click at [696, 212] on div "1" at bounding box center [695, 212] width 11 height 11
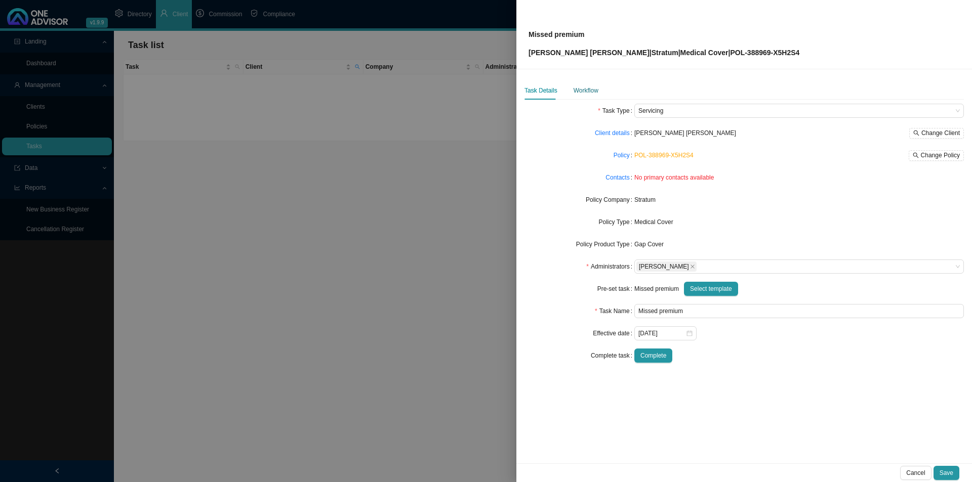
click at [588, 90] on div "Workflow" at bounding box center [585, 91] width 25 height 10
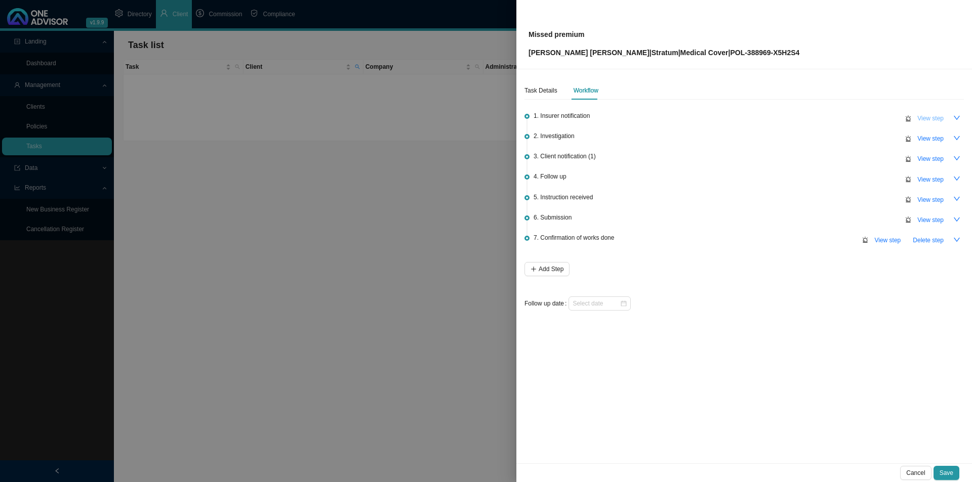
click at [777, 118] on span "View step" at bounding box center [930, 118] width 26 height 10
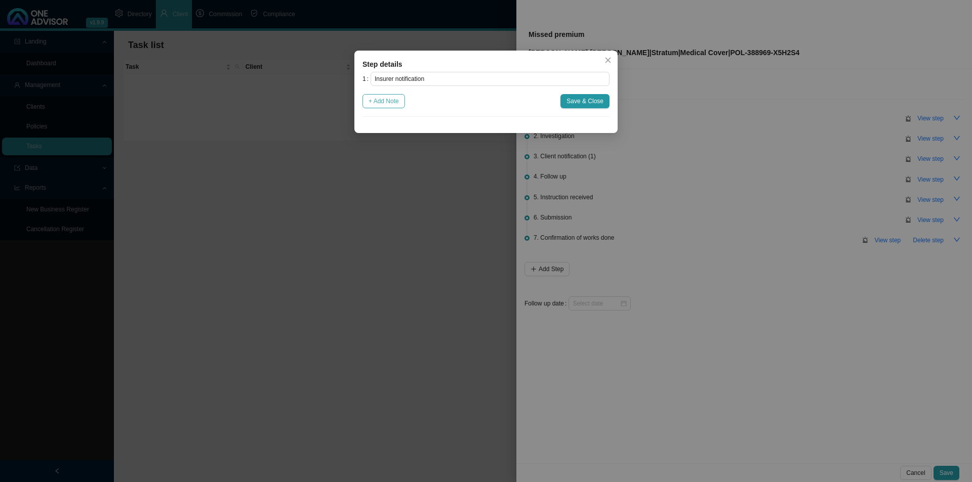
click at [370, 102] on span "+ Add Note" at bounding box center [383, 101] width 30 height 10
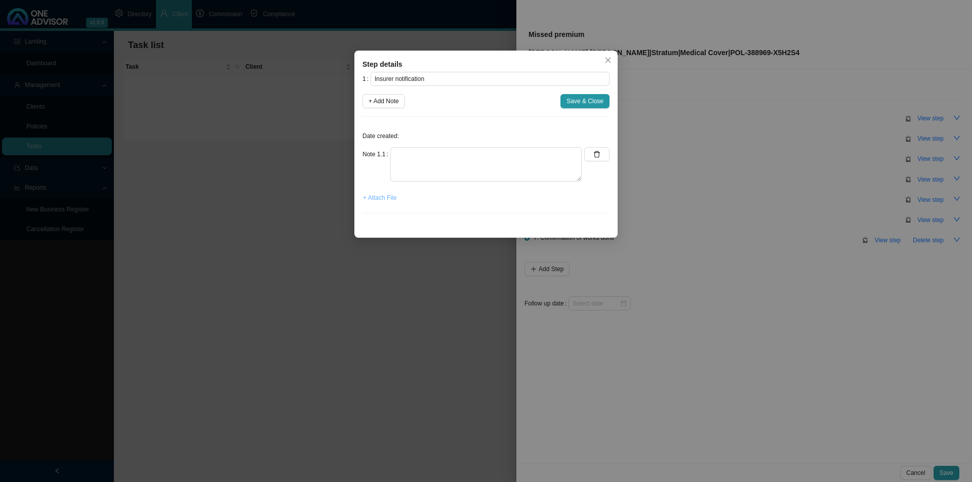
click at [376, 199] on span "+ Attach File" at bounding box center [379, 198] width 33 height 10
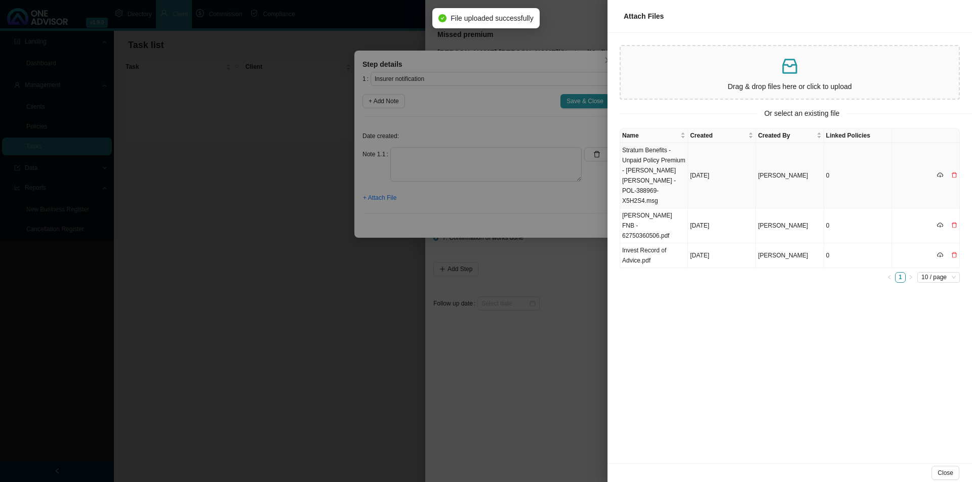
click at [644, 164] on td "Stratum Benefits - Unpaid Policy Premium - [PERSON_NAME] [PERSON_NAME] - POL-38…" at bounding box center [654, 175] width 68 height 65
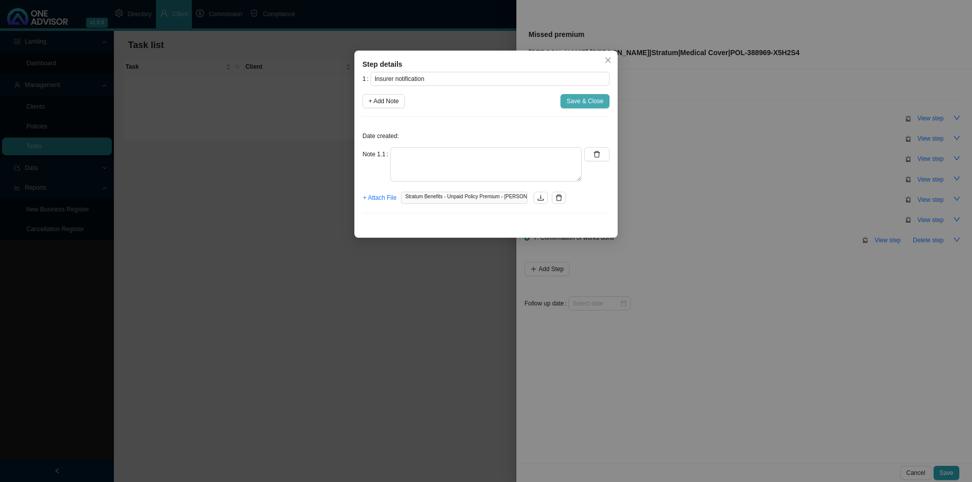
click at [574, 102] on span "Save & Close" at bounding box center [584, 101] width 37 height 10
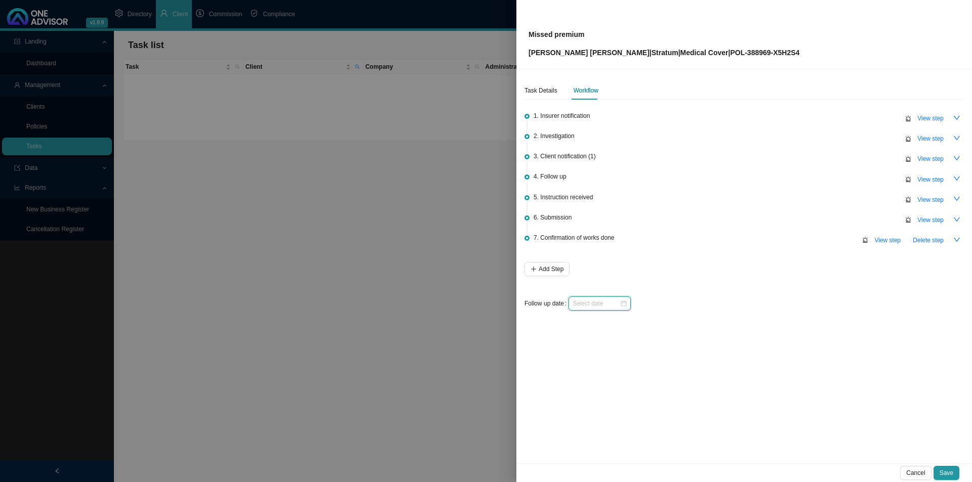
click at [579, 299] on input at bounding box center [595, 304] width 47 height 10
type input "[DATE]"
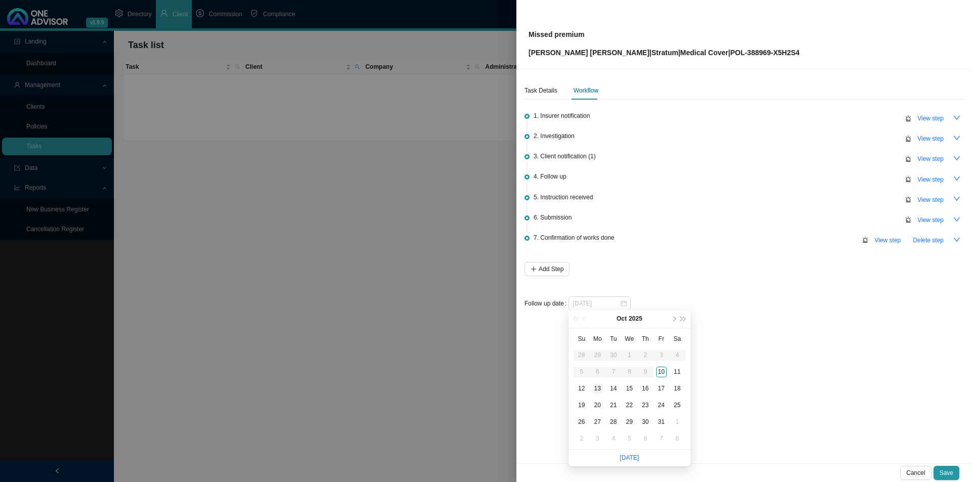
click at [596, 373] on div "13" at bounding box center [597, 389] width 11 height 11
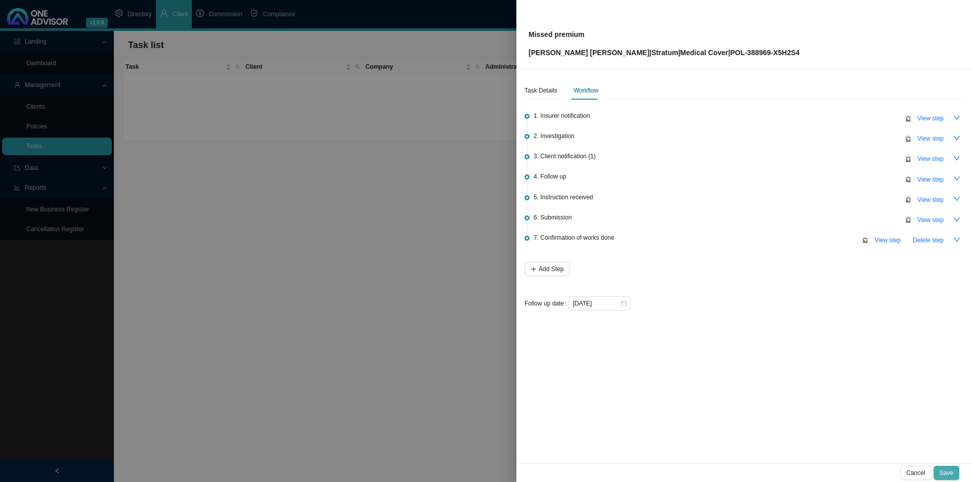
click at [777, 373] on button "Save" at bounding box center [946, 473] width 26 height 14
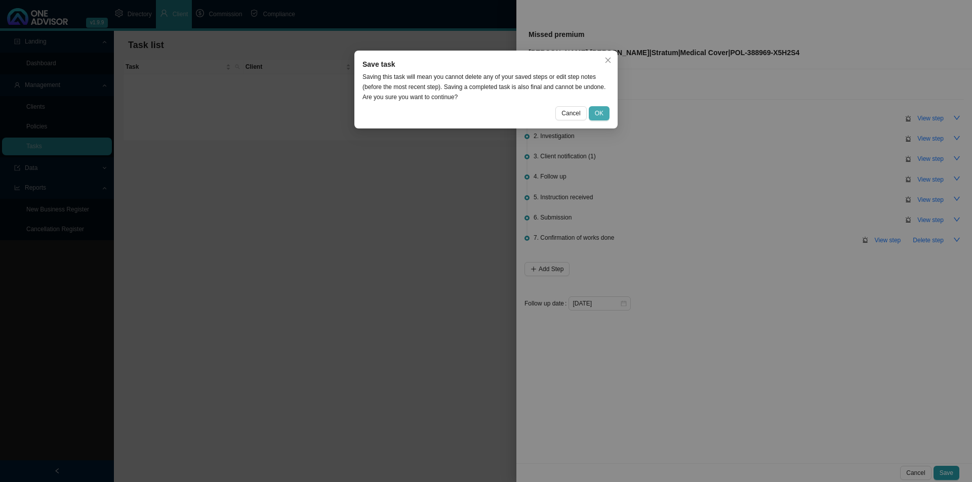
click at [598, 109] on span "OK" at bounding box center [599, 113] width 9 height 10
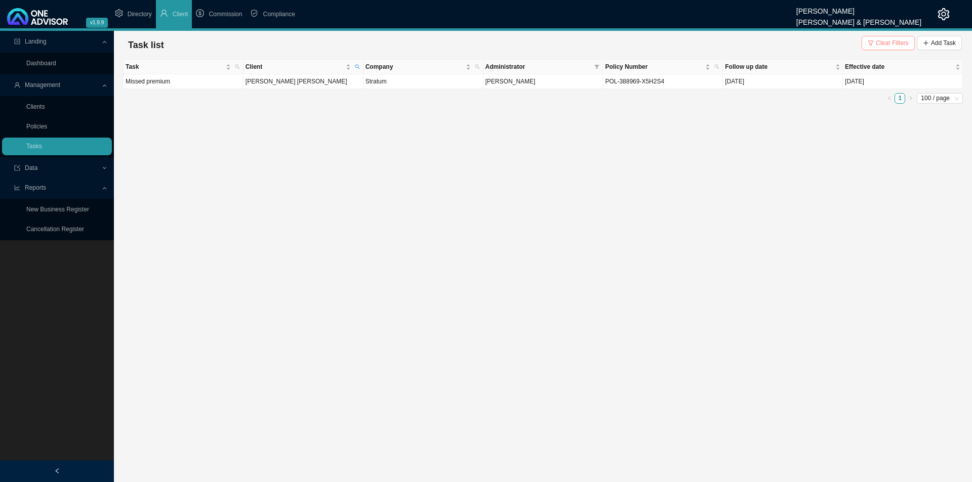
drag, startPoint x: 881, startPoint y: 48, endPoint x: 862, endPoint y: 68, distance: 27.9
click at [777, 48] on span "Clear Filters" at bounding box center [891, 43] width 33 height 10
